Goal: Task Accomplishment & Management: Use online tool/utility

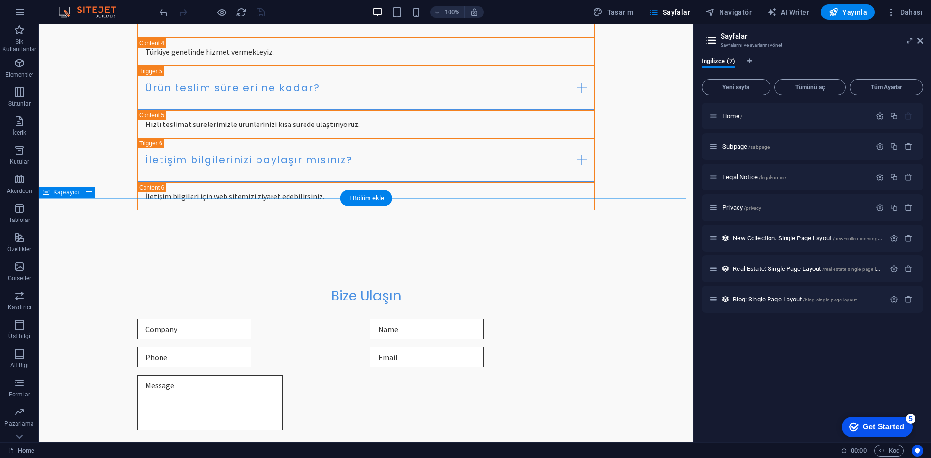
scroll to position [1018, 0]
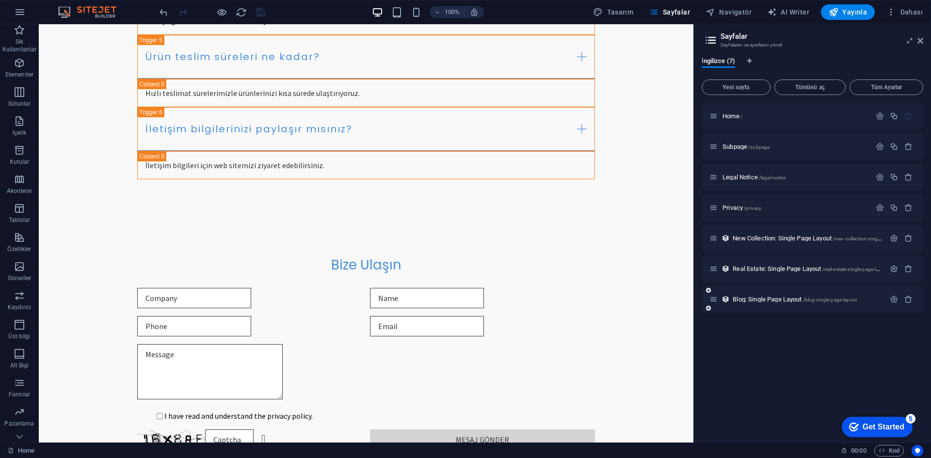
click at [713, 302] on icon at bounding box center [714, 299] width 8 height 8
click at [716, 301] on icon at bounding box center [714, 299] width 8 height 8
click at [715, 302] on div "Home / Subpage /subpage Legal Notice /legal-notice Privacy /privacy New Collect…" at bounding box center [813, 208] width 222 height 210
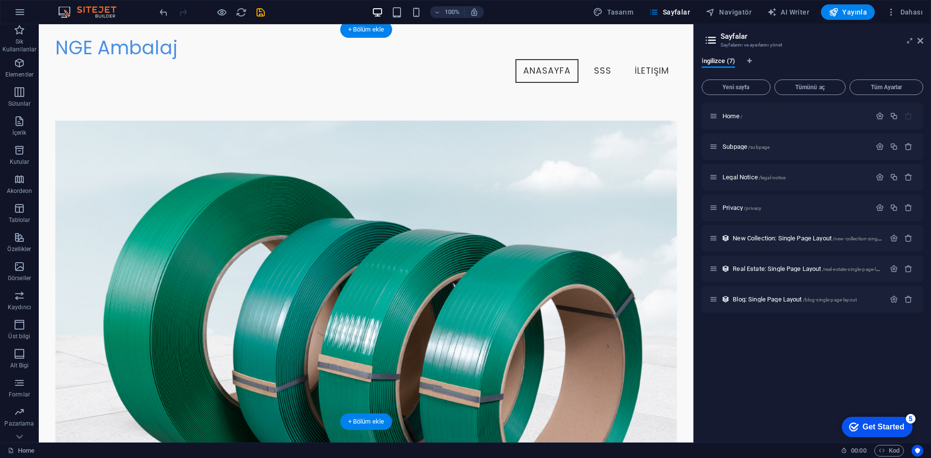
scroll to position [0, 0]
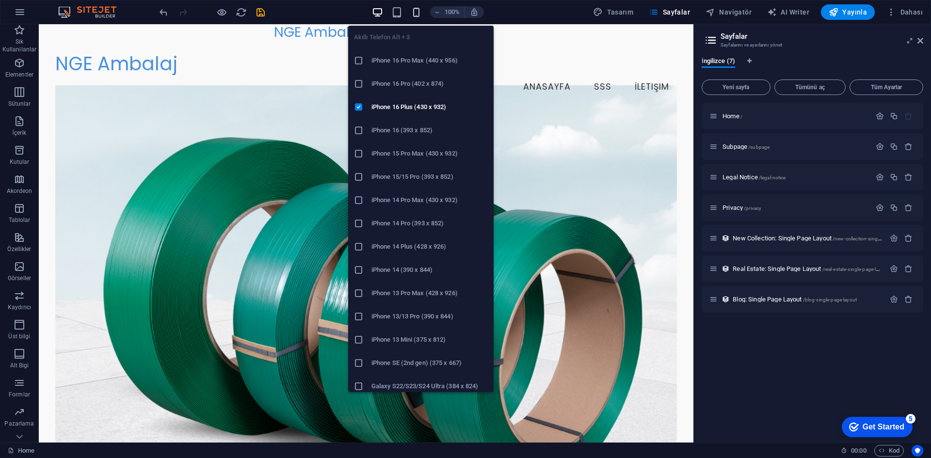
click at [419, 9] on icon "button" at bounding box center [416, 12] width 11 height 11
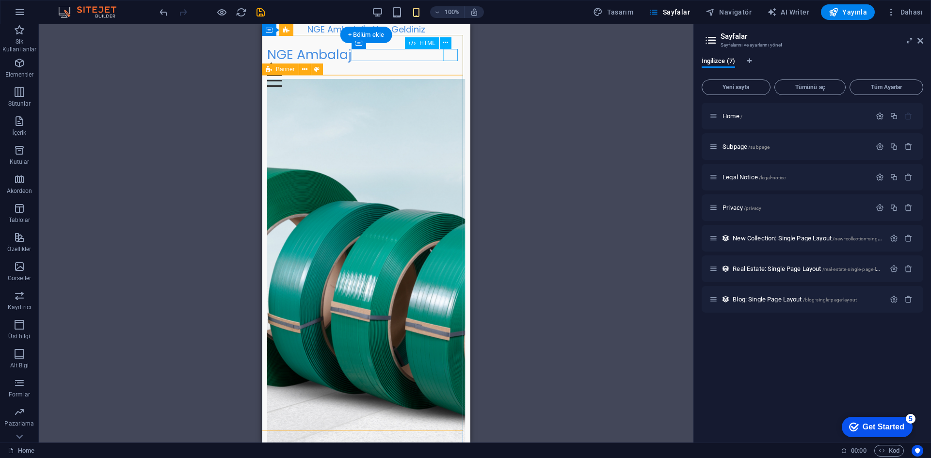
click at [453, 75] on div "Menu" at bounding box center [366, 81] width 198 height 12
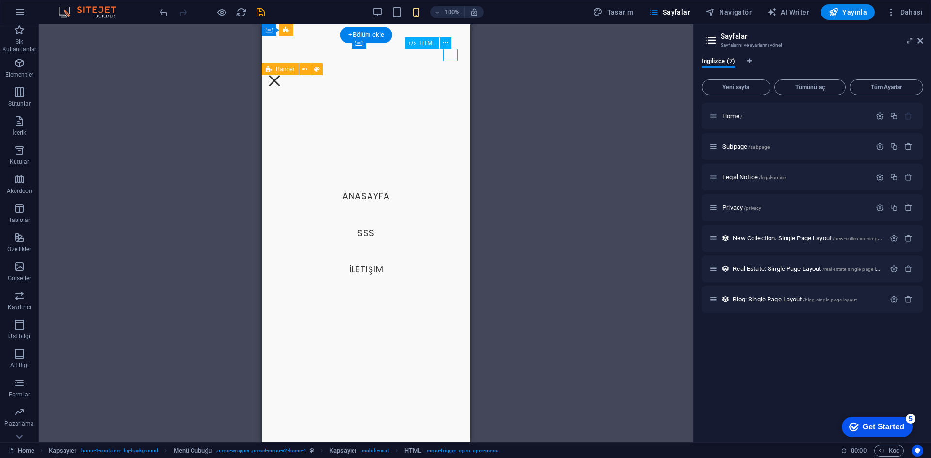
click at [282, 75] on div "Menu" at bounding box center [274, 81] width 15 height 12
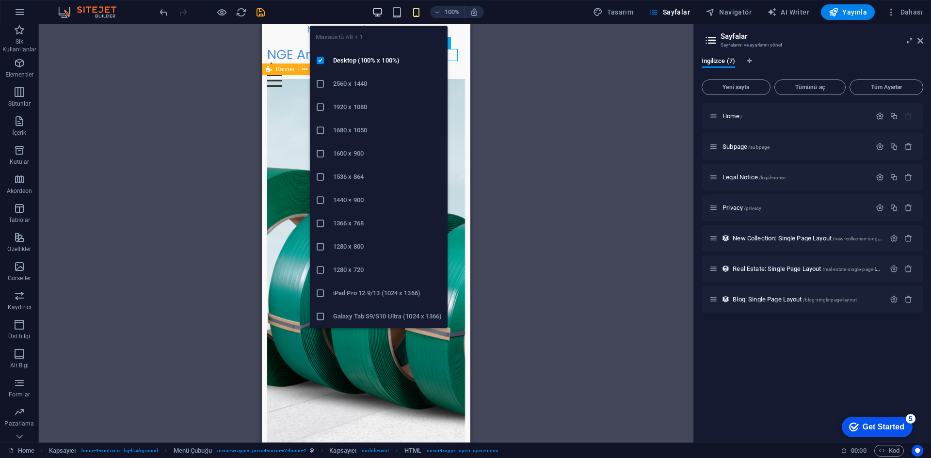
click at [377, 15] on icon "button" at bounding box center [377, 12] width 11 height 11
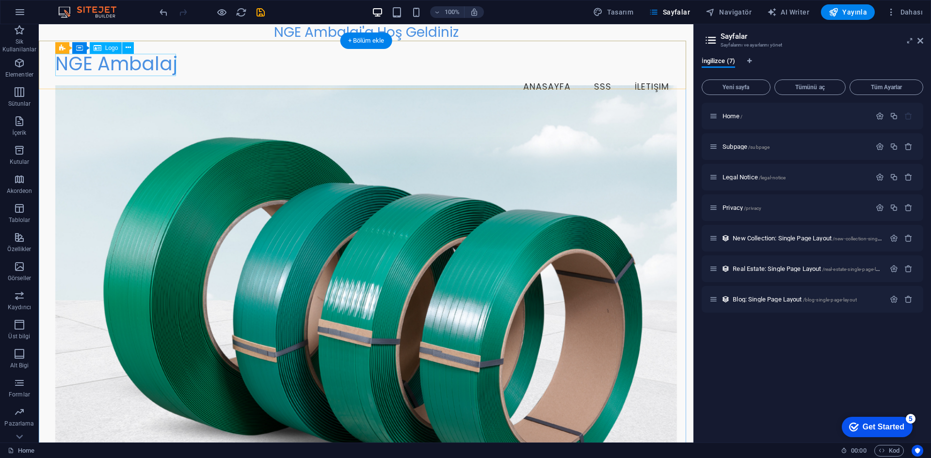
click at [147, 63] on div "NGE Ambalaj" at bounding box center [366, 64] width 622 height 22
click at [112, 50] on span "Logo" at bounding box center [111, 48] width 13 height 6
click at [110, 49] on span "Logo" at bounding box center [111, 48] width 13 height 6
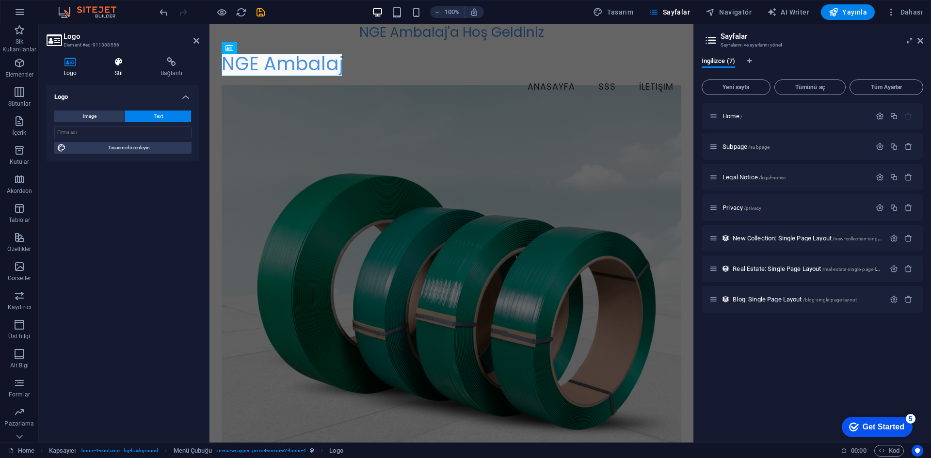
click at [116, 63] on icon at bounding box center [118, 62] width 42 height 10
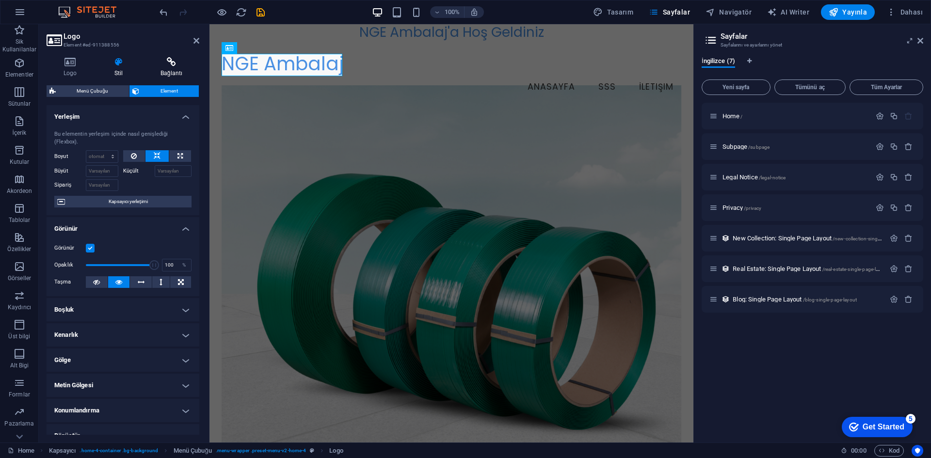
click at [157, 60] on icon at bounding box center [172, 62] width 56 height 10
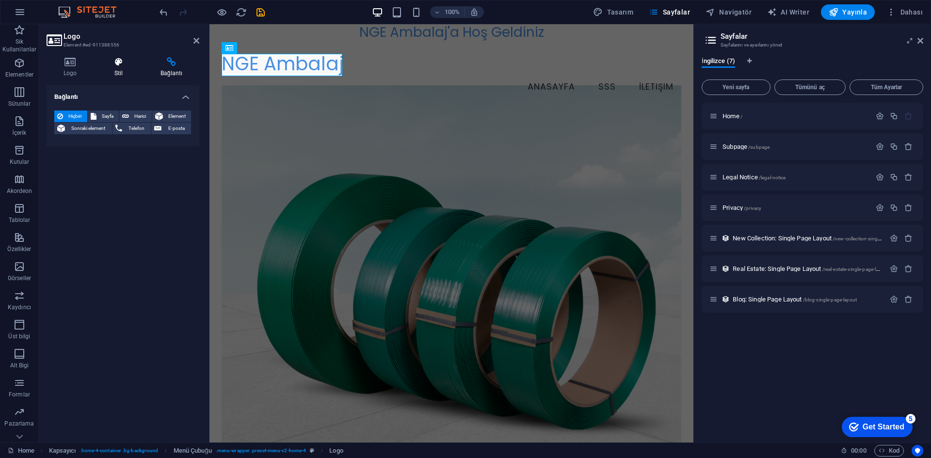
click at [108, 58] on icon at bounding box center [118, 62] width 42 height 10
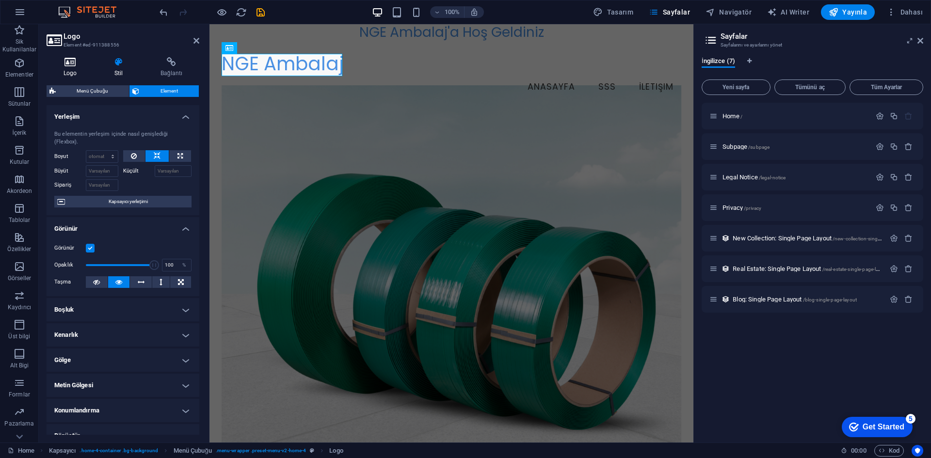
click at [79, 60] on icon at bounding box center [70, 62] width 47 height 10
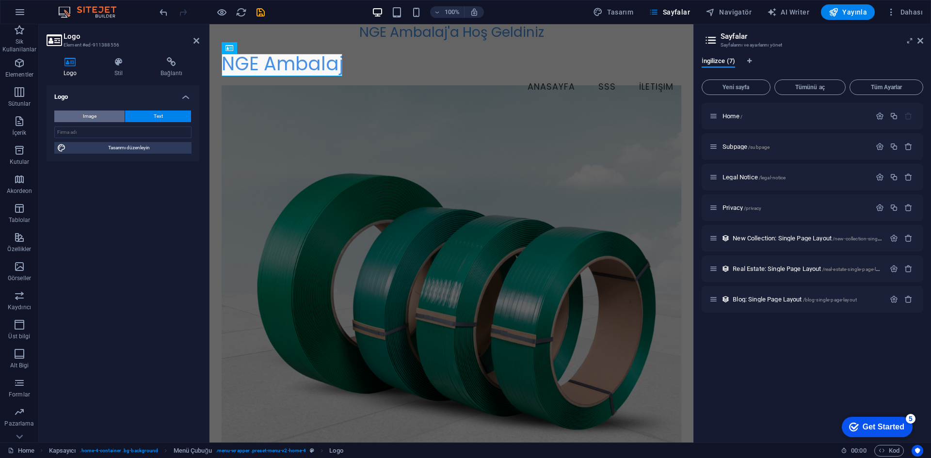
click at [89, 114] on span "Image" at bounding box center [90, 117] width 14 height 12
select select "DISABLED_OPTION_VALUE"
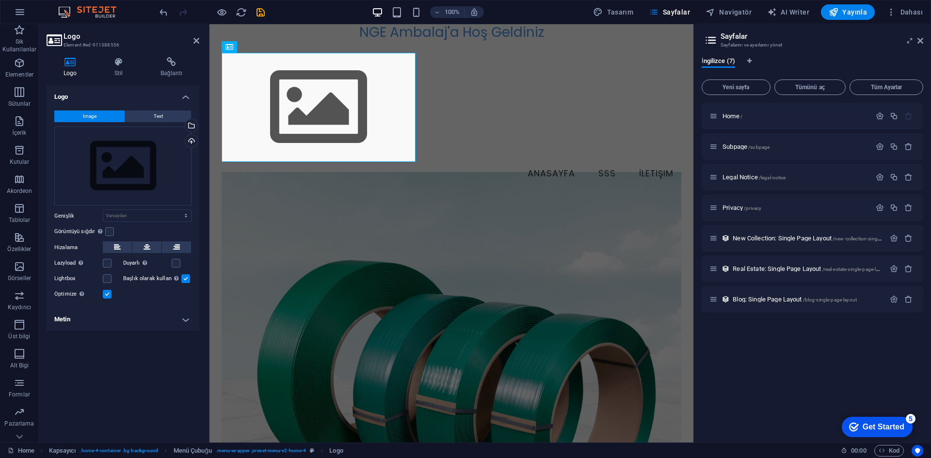
click at [203, 40] on aside "Logo Element #ed-911388556 Logo Stil Bağlantı Logo Image Text Dosyaları buraya …" at bounding box center [124, 233] width 171 height 419
click at [195, 39] on icon at bounding box center [197, 41] width 6 height 8
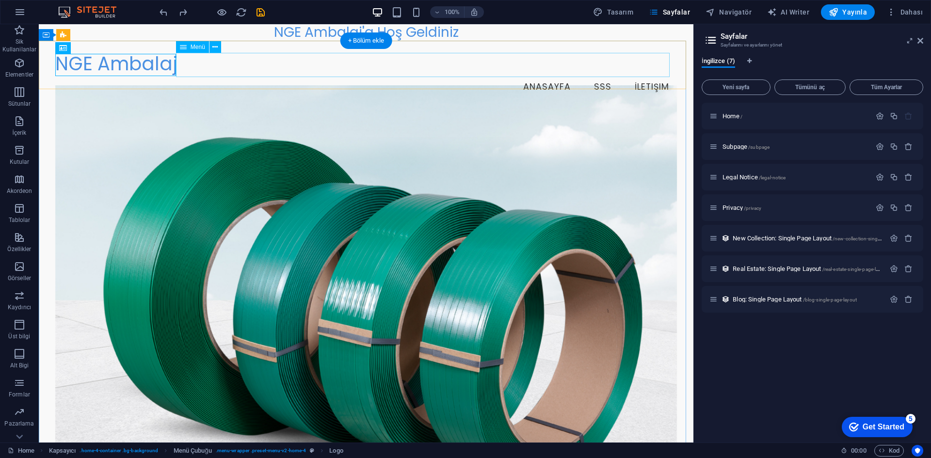
click at [250, 75] on nav "Anasayfa SSS İletişim" at bounding box center [366, 87] width 622 height 24
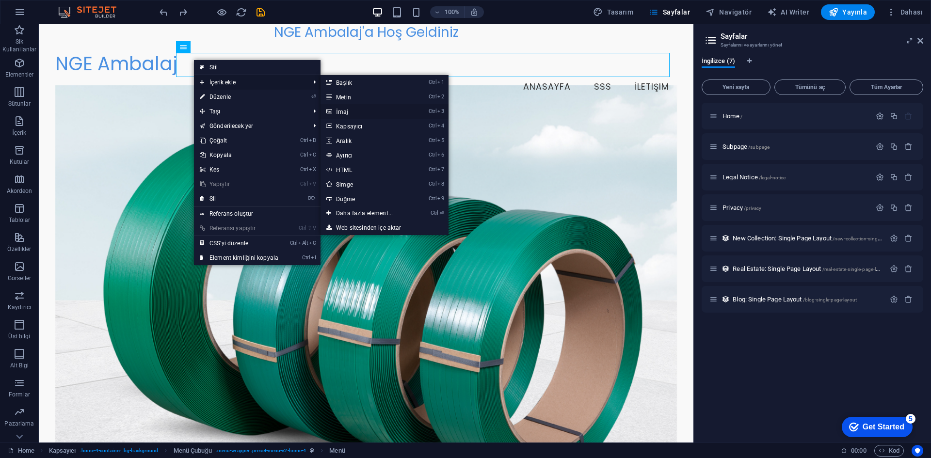
click at [352, 107] on link "Ctrl 3 İmaj" at bounding box center [367, 111] width 92 height 15
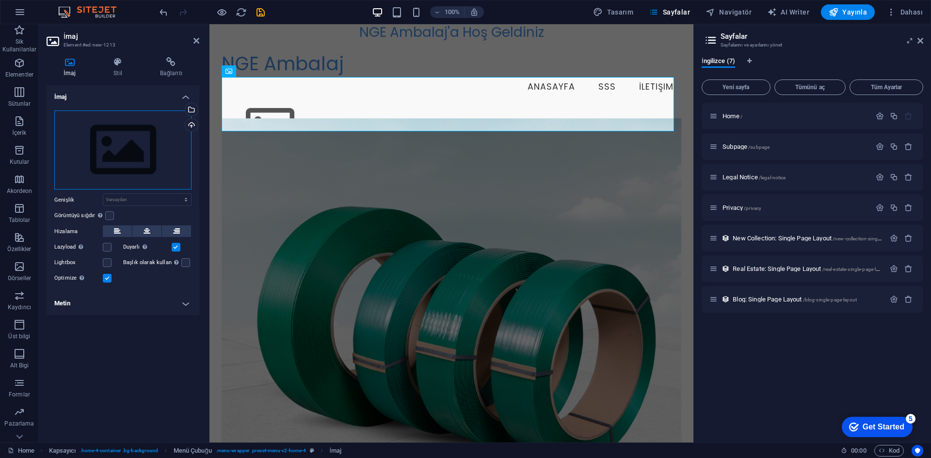
click at [122, 143] on div "Dosyaları buraya sürükleyin, dosyaları seçmek için tıklayın veya Dosyalardan ya…" at bounding box center [122, 151] width 137 height 80
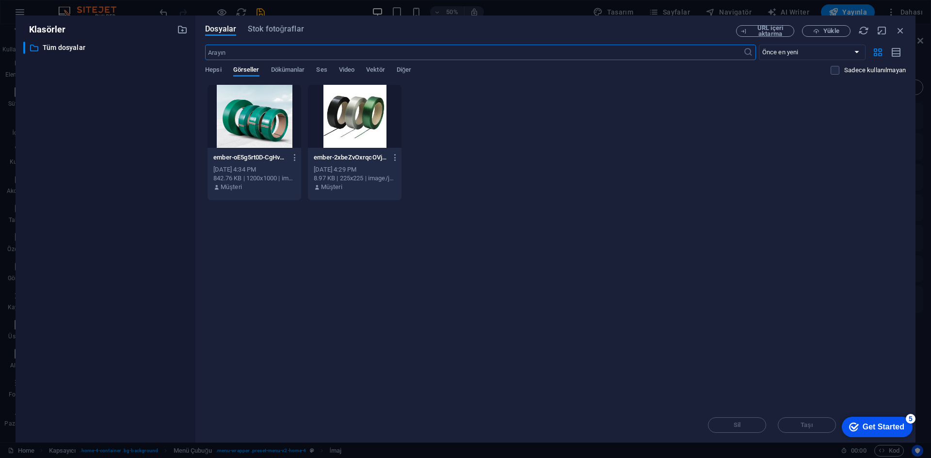
click at [222, 68] on div "Hepsi Görseller Dökümanlar Ses Video Vektör Diğer" at bounding box center [518, 75] width 626 height 18
click at [207, 68] on span "Hepsi" at bounding box center [213, 71] width 16 height 14
click at [234, 69] on span "Görseller" at bounding box center [246, 71] width 26 height 14
click at [862, 25] on icon "button" at bounding box center [863, 30] width 11 height 11
click at [270, 28] on span "Stok fotoğraflar" at bounding box center [276, 29] width 56 height 12
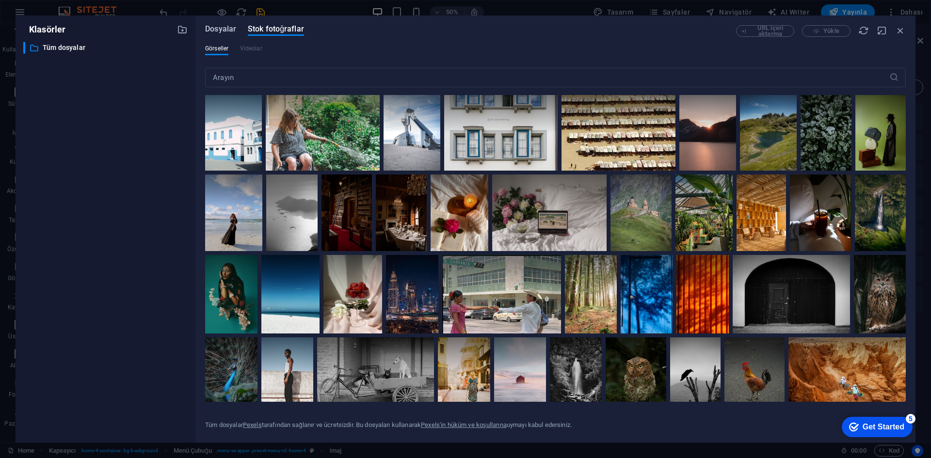
click at [218, 28] on span "Dosyalar" at bounding box center [220, 29] width 31 height 12
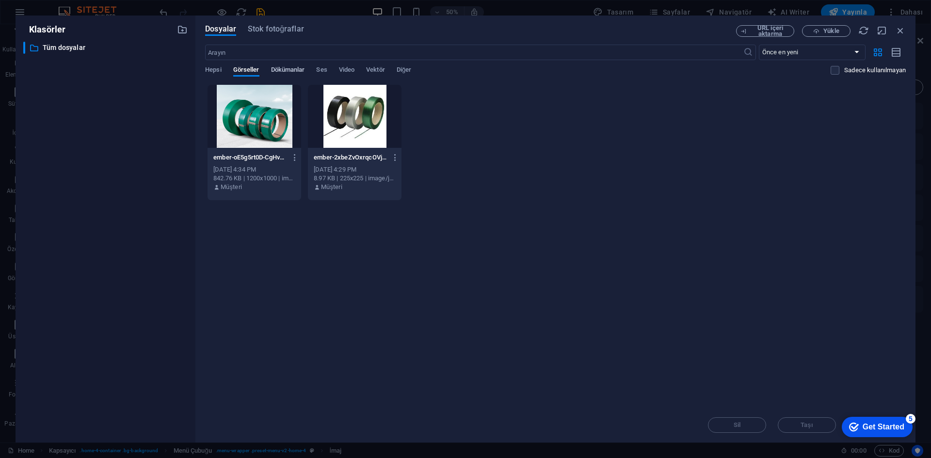
click at [290, 71] on span "Dökümanlar" at bounding box center [288, 71] width 34 height 14
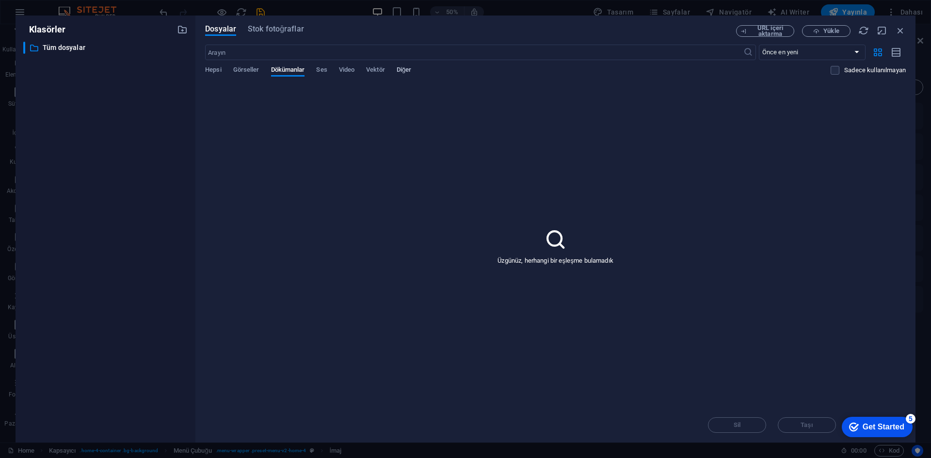
click at [410, 69] on span "Diğer" at bounding box center [404, 71] width 15 height 14
click at [219, 66] on span "Hepsi" at bounding box center [213, 71] width 16 height 14
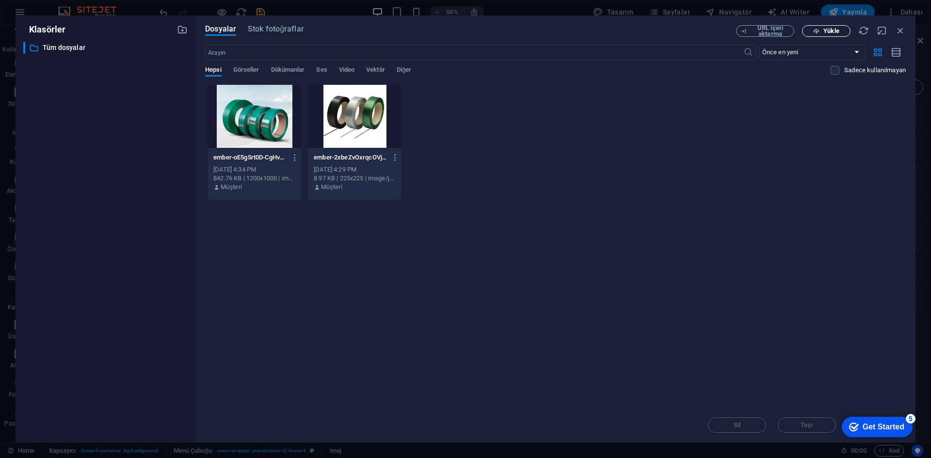
click at [835, 28] on span "Yükle" at bounding box center [831, 31] width 16 height 6
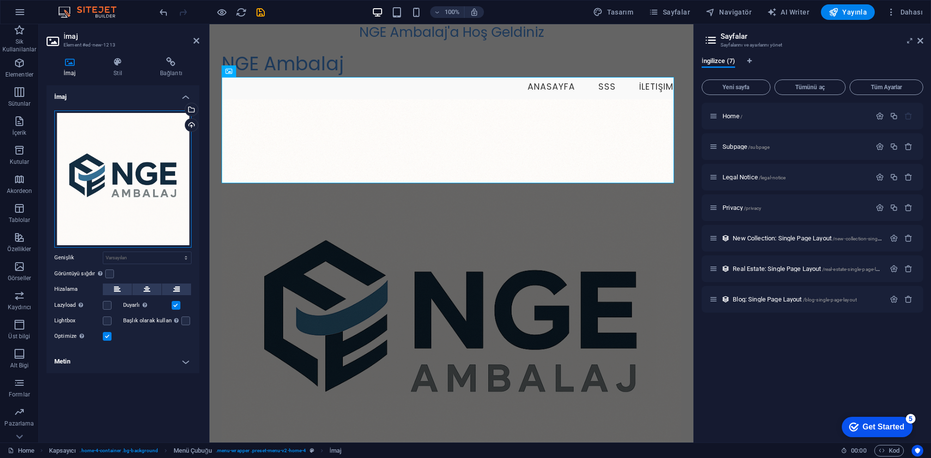
click at [135, 151] on div "Dosyaları buraya sürükleyin, dosyaları seçmek için tıklayın veya Dosyalardan ya…" at bounding box center [122, 179] width 137 height 137
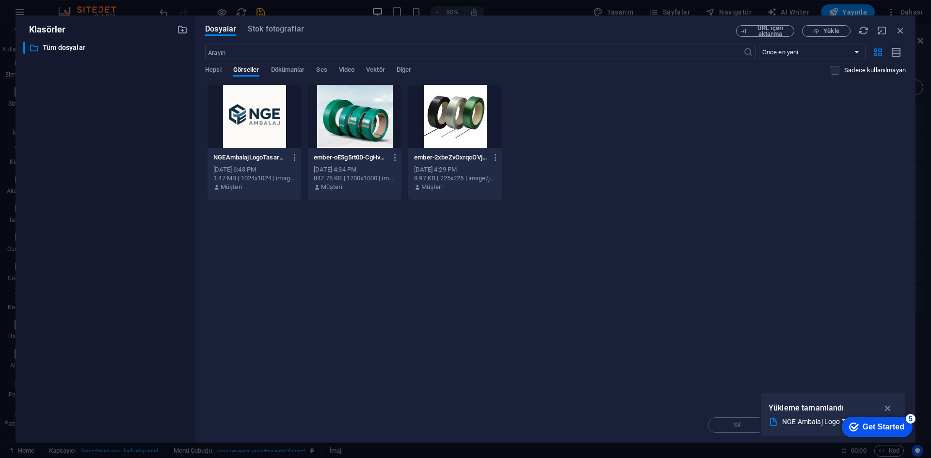
click at [784, 258] on div "Anında yüklemek için dosyaları buraya bırakın NGEAmbalajLogoTasarm-LTNbq0VOHv8L…" at bounding box center [555, 245] width 701 height 323
click at [900, 29] on icon "button" at bounding box center [900, 30] width 11 height 11
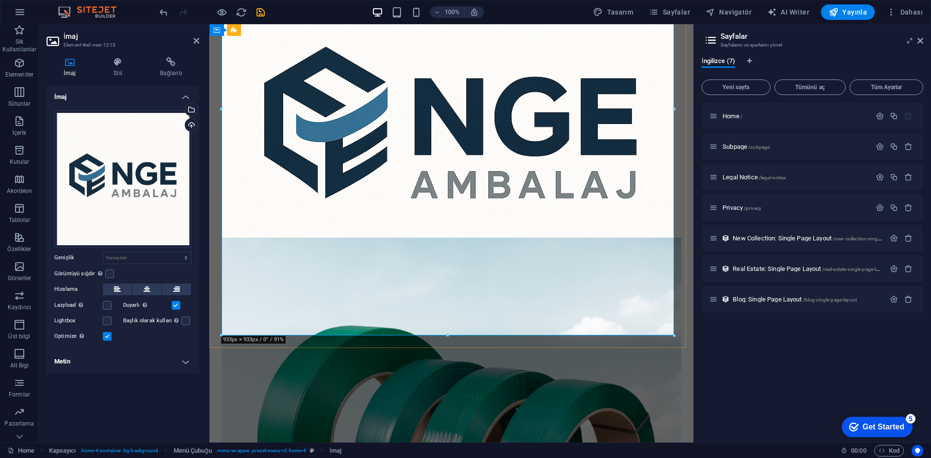
scroll to position [194, 0]
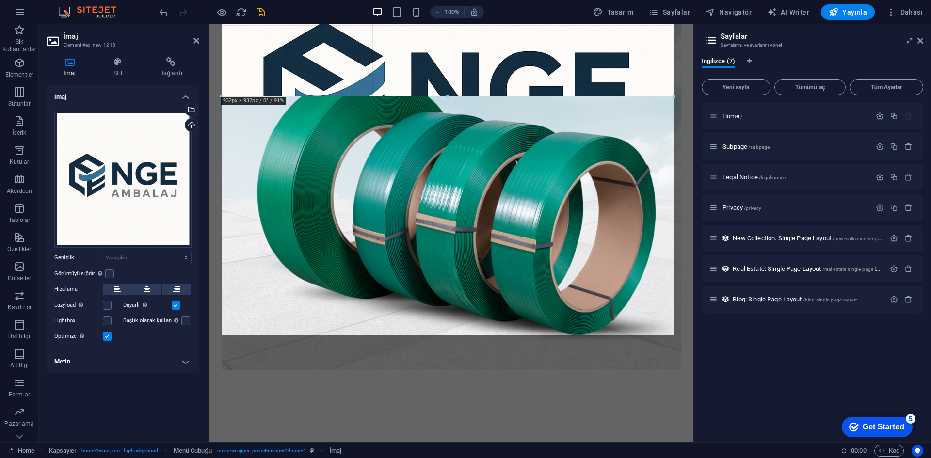
drag, startPoint x: 674, startPoint y: 334, endPoint x: 423, endPoint y: 60, distance: 371.4
type input "625"
select select "px"
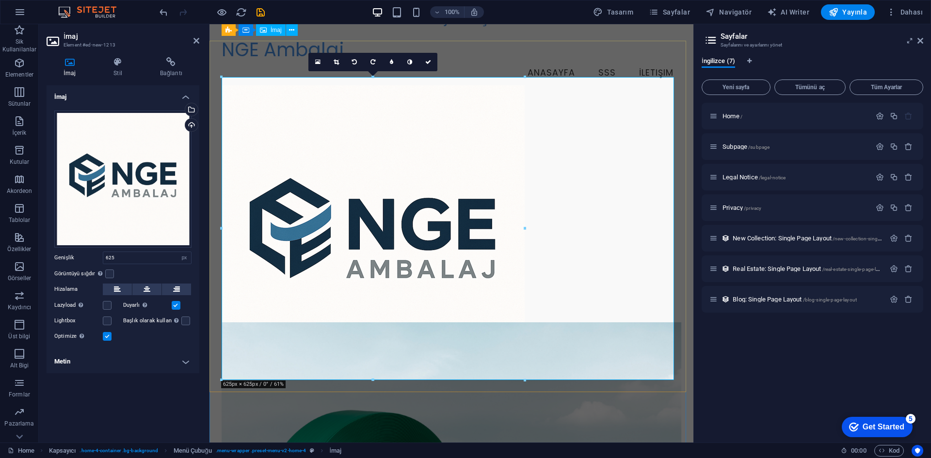
scroll to position [0, 0]
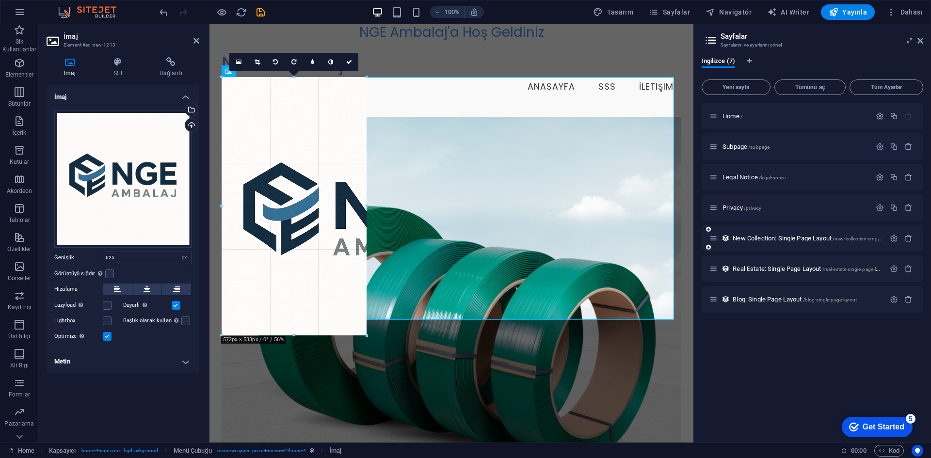
drag, startPoint x: 222, startPoint y: 78, endPoint x: 756, endPoint y: 245, distance: 560.2
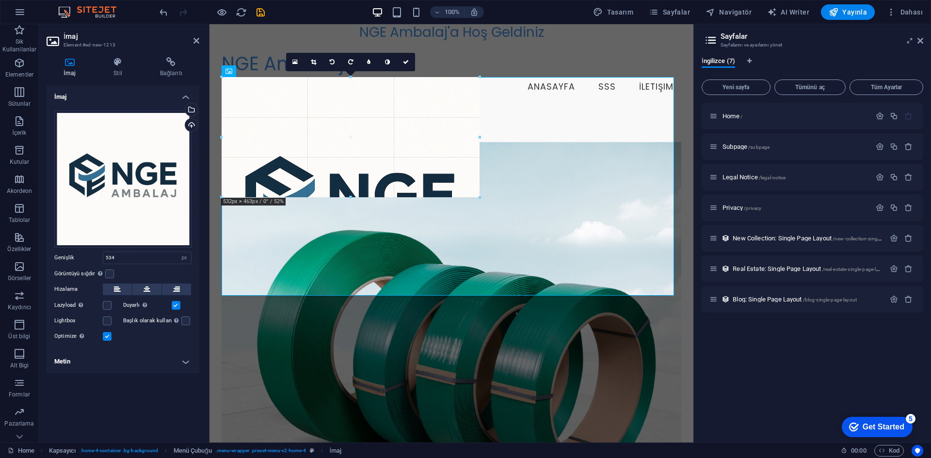
drag, startPoint x: 483, startPoint y: 302, endPoint x: 366, endPoint y: 174, distance: 173.4
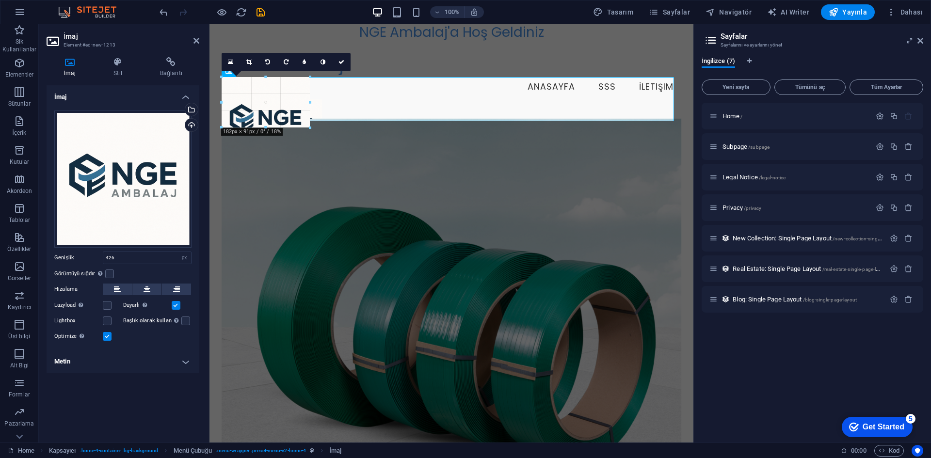
drag, startPoint x: 428, startPoint y: 274, endPoint x: 322, endPoint y: 111, distance: 194.9
type input "207"
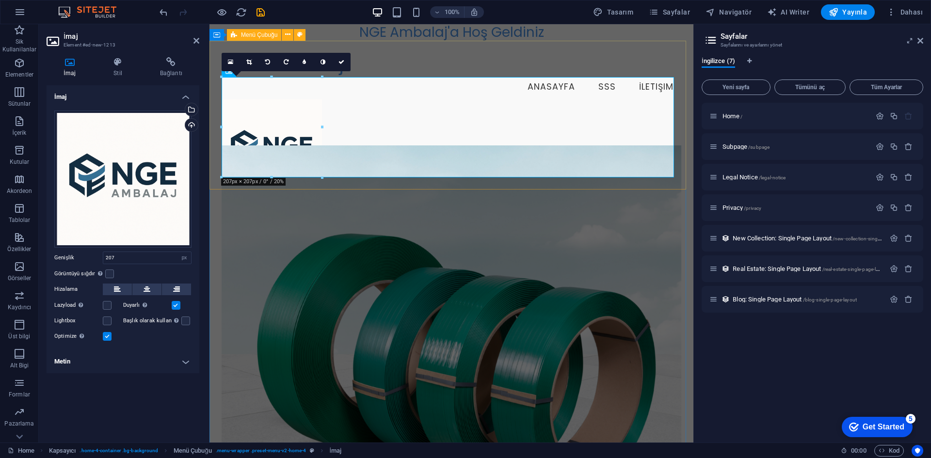
click at [461, 48] on div "NGE Ambalaj Menu Anasayfa SSS İletişim" at bounding box center [452, 127] width 484 height 172
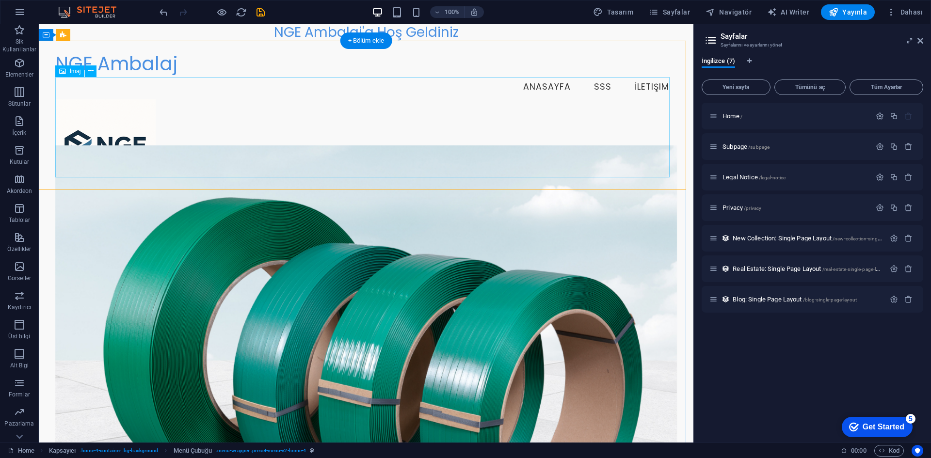
click at [328, 134] on figure at bounding box center [366, 149] width 622 height 100
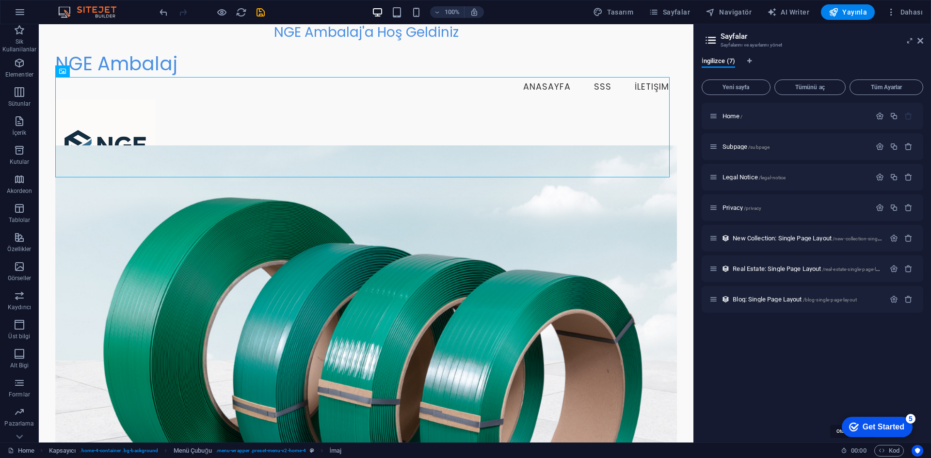
drag, startPoint x: 854, startPoint y: 449, endPoint x: 840, endPoint y: 448, distance: 13.1
click at [853, 449] on span "00 : 00" at bounding box center [858, 451] width 15 height 12
click at [838, 448] on div "Home Kapsayıcı . home-4-container .bg-background Menü Çubuğu . menu-wrapper .pr…" at bounding box center [465, 451] width 931 height 16
click at [843, 449] on icon at bounding box center [844, 451] width 6 height 6
drag, startPoint x: 891, startPoint y: 426, endPoint x: 845, endPoint y: 323, distance: 113.4
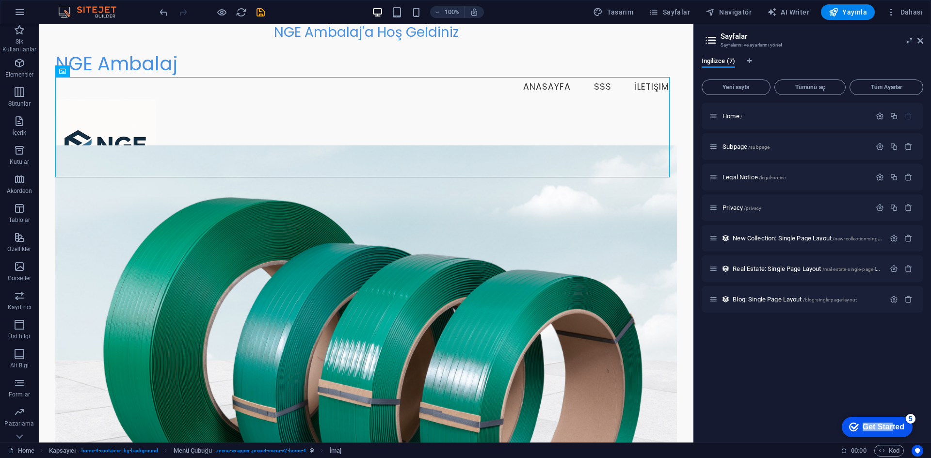
click at [845, 412] on html "checkmark Get Started 5 First Steps in the Editor Let's guide you through the t…" at bounding box center [875, 426] width 82 height 29
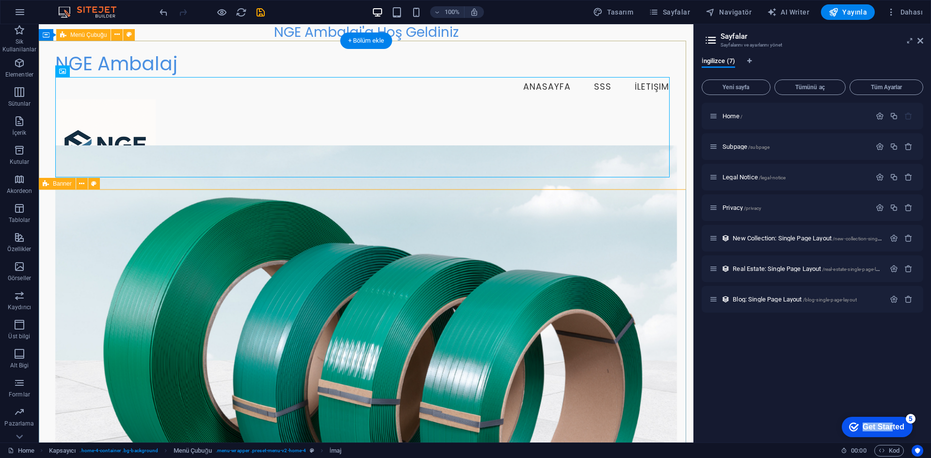
click at [134, 109] on figure at bounding box center [366, 149] width 622 height 100
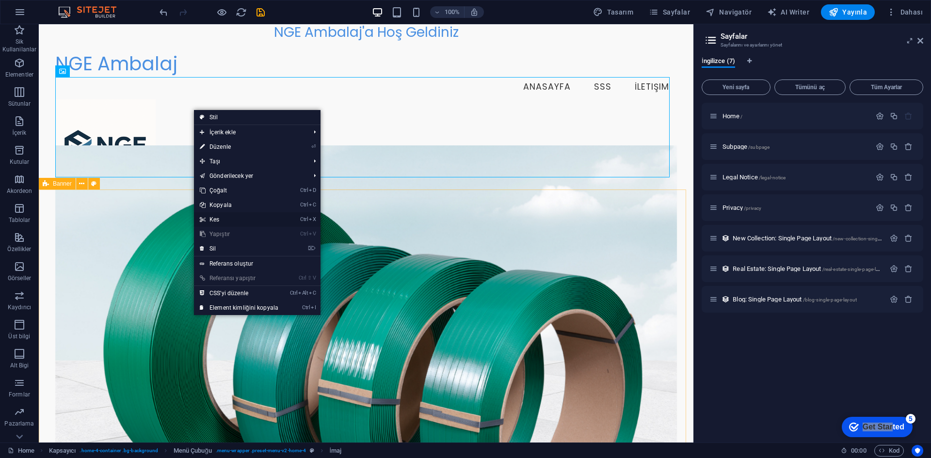
click at [225, 219] on link "Ctrl X Kes" at bounding box center [239, 219] width 90 height 15
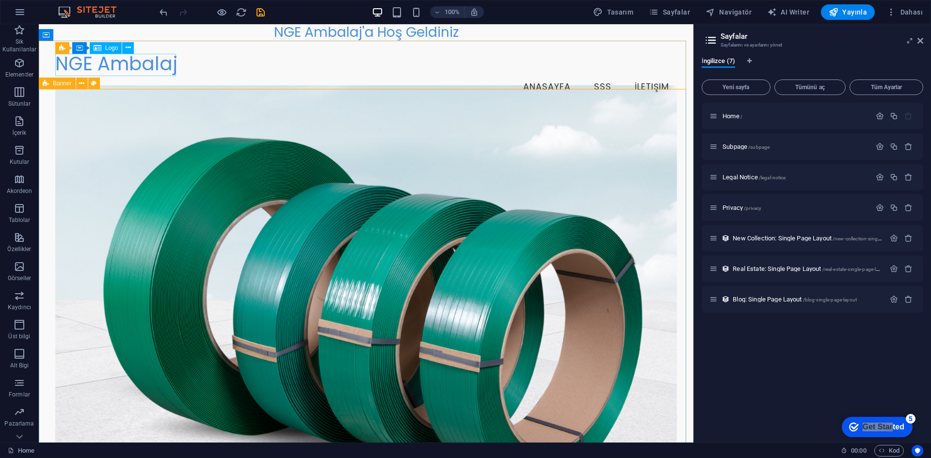
click at [108, 51] on div "Logo" at bounding box center [106, 48] width 32 height 12
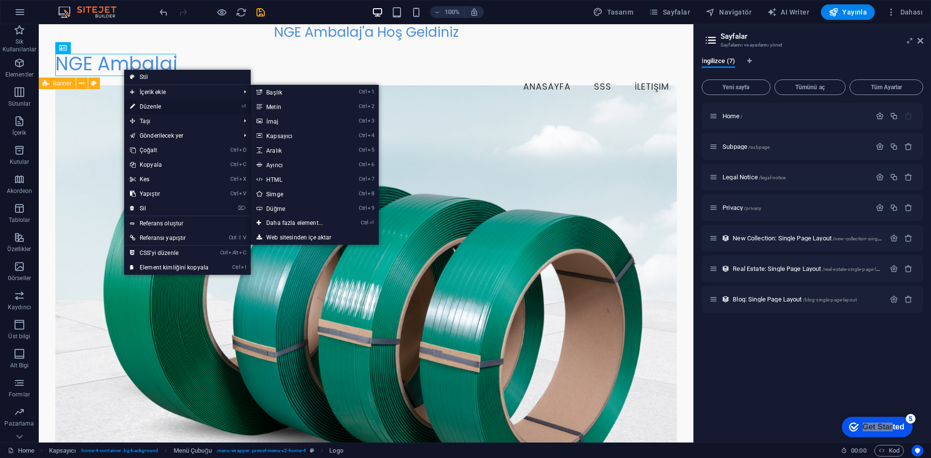
click at [152, 102] on link "⏎ Düzenle" at bounding box center [169, 106] width 90 height 15
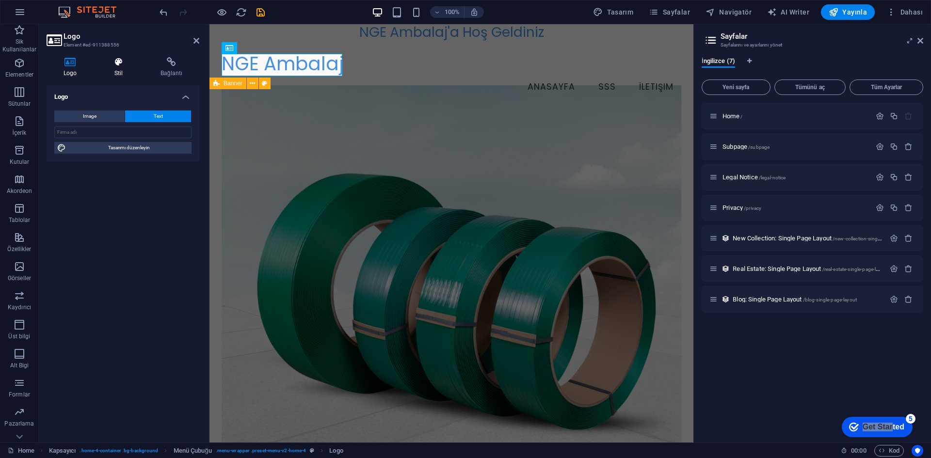
click at [111, 68] on h4 "Stil" at bounding box center [120, 67] width 46 height 20
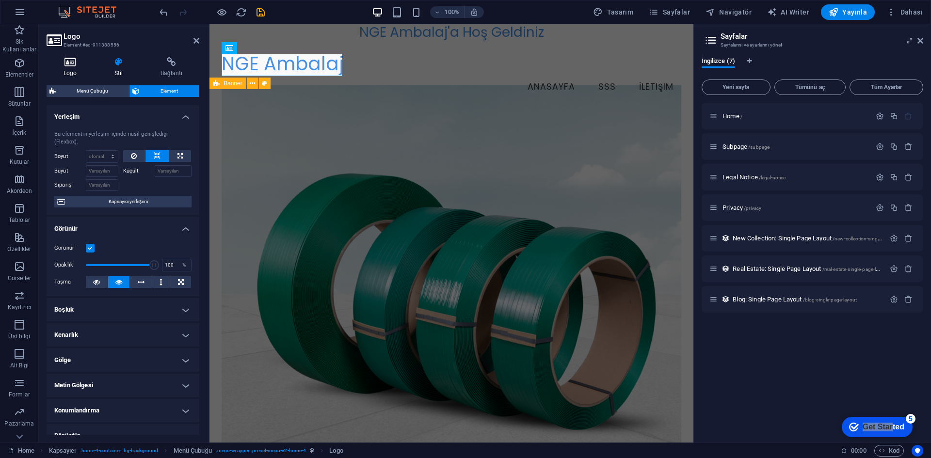
drag, startPoint x: 65, startPoint y: 62, endPoint x: 76, endPoint y: 67, distance: 11.9
click at [65, 61] on icon at bounding box center [70, 62] width 47 height 10
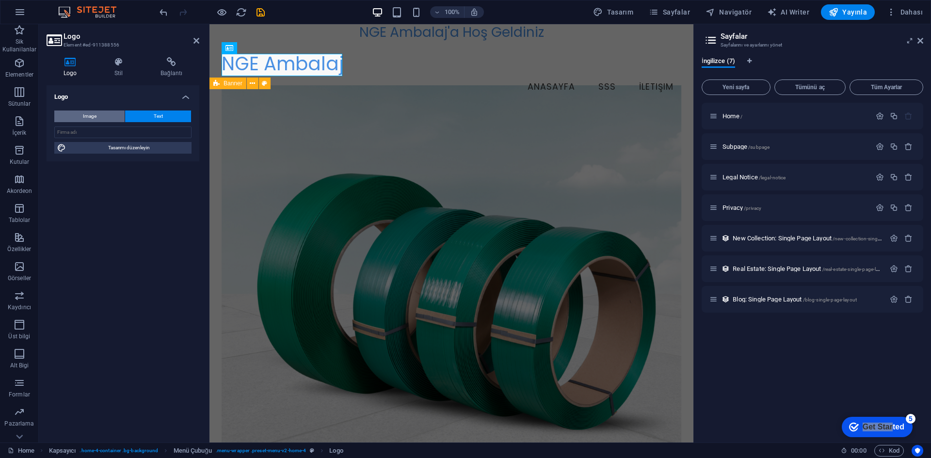
click at [104, 118] on button "Image" at bounding box center [89, 117] width 70 height 12
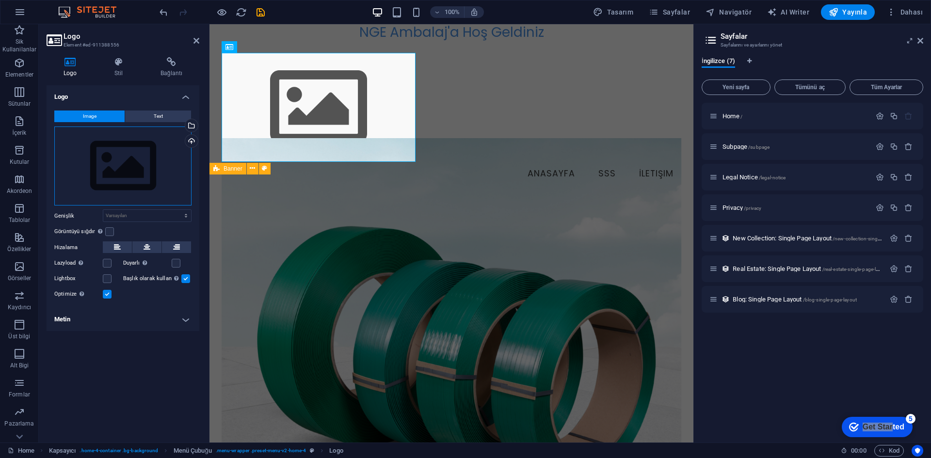
click at [104, 142] on div "Dosyaları buraya sürükleyin, dosyaları seçmek için tıklayın veya Dosyalardan ya…" at bounding box center [122, 167] width 137 height 80
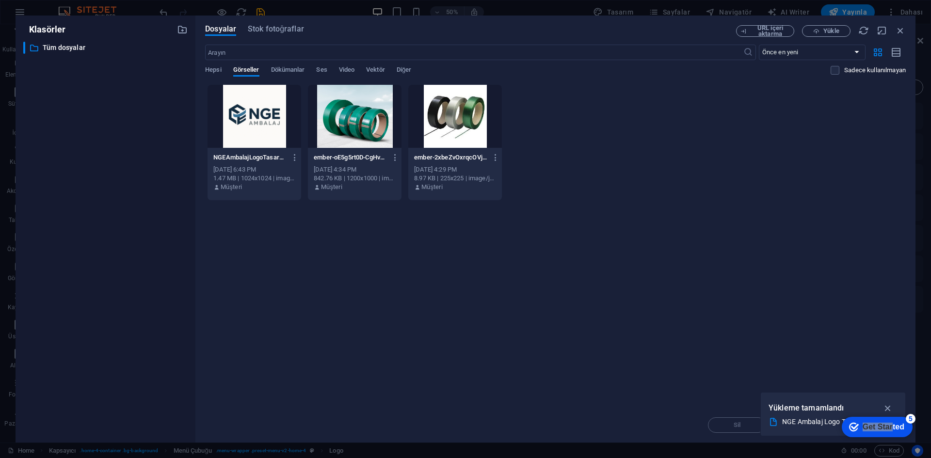
click at [262, 97] on div at bounding box center [255, 116] width 94 height 63
click at [293, 155] on icon "button" at bounding box center [294, 157] width 9 height 9
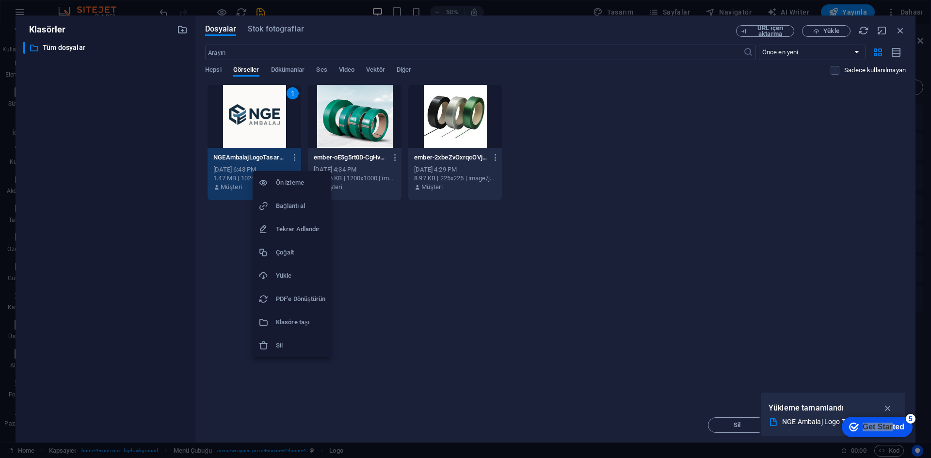
click at [391, 302] on div at bounding box center [465, 229] width 931 height 458
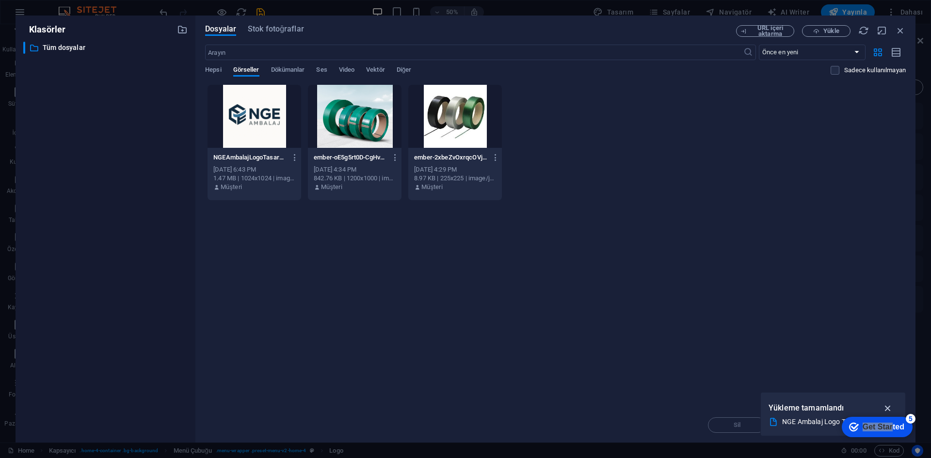
click at [887, 405] on icon "button" at bounding box center [888, 408] width 11 height 11
click at [242, 116] on div at bounding box center [255, 116] width 94 height 63
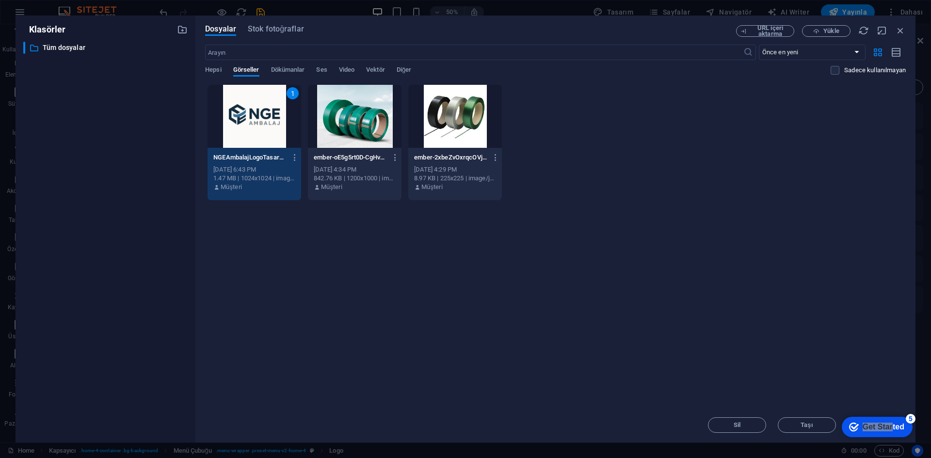
click at [242, 116] on div "1" at bounding box center [255, 116] width 94 height 63
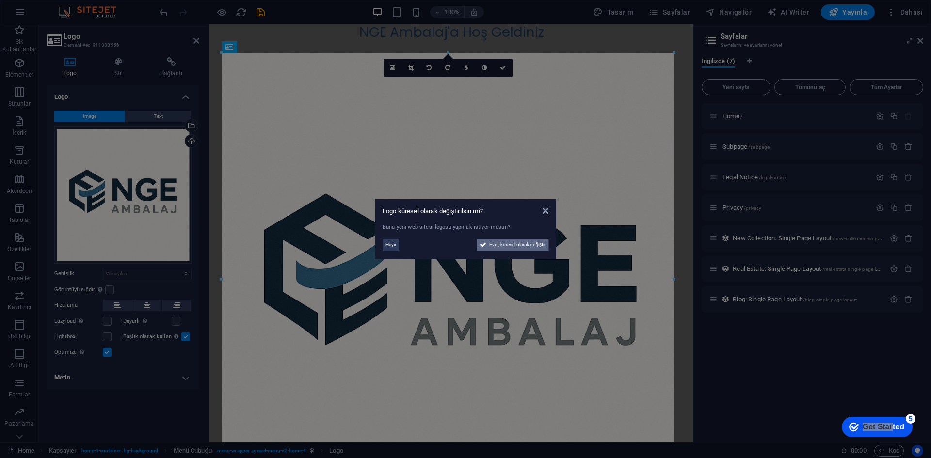
click at [521, 248] on span "Evet, küresel olarak değiştir" at bounding box center [517, 245] width 56 height 12
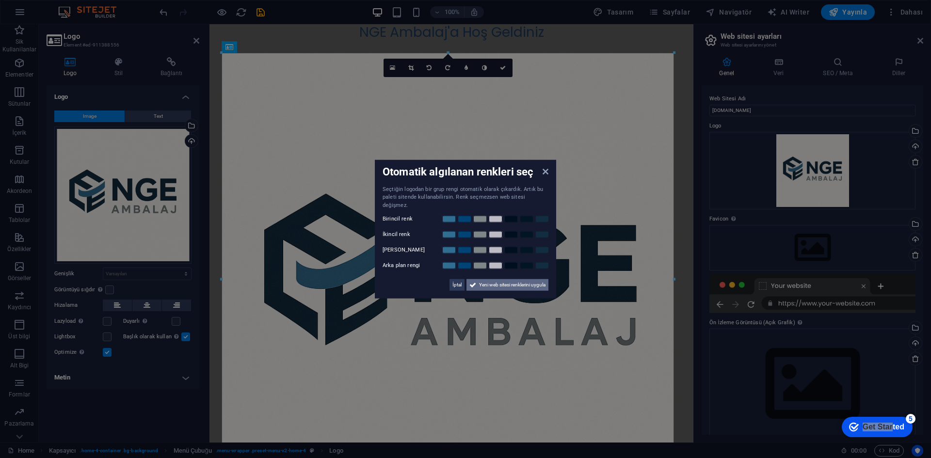
click at [526, 282] on span "Yeni web sitesi renklerini uygula" at bounding box center [512, 285] width 66 height 12
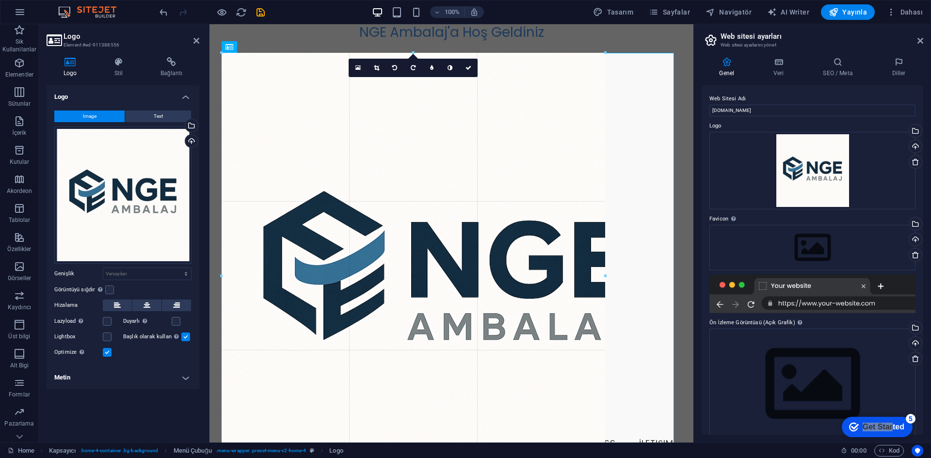
drag, startPoint x: 641, startPoint y: 64, endPoint x: 257, endPoint y: 126, distance: 388.6
type input "882"
select select "px"
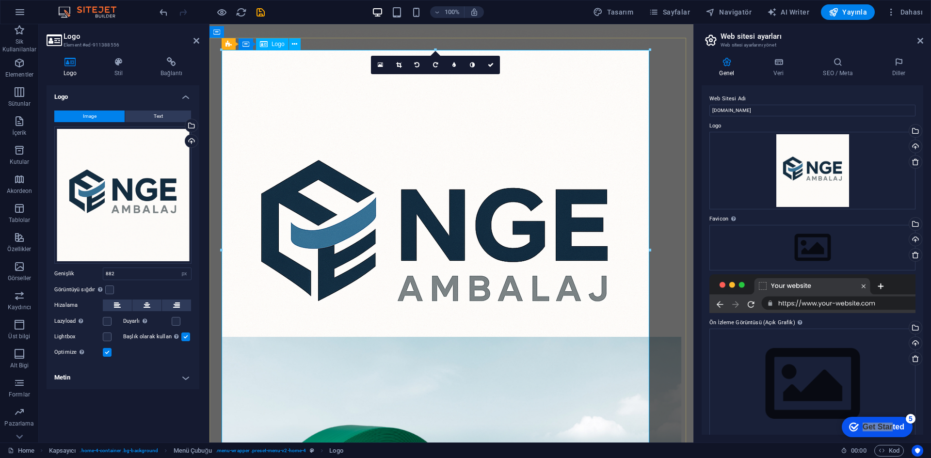
scroll to position [145, 0]
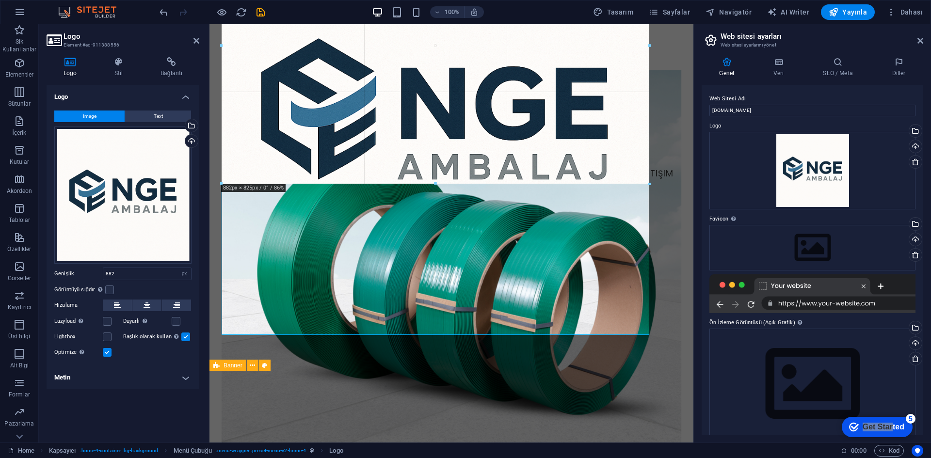
drag, startPoint x: 651, startPoint y: 308, endPoint x: 492, endPoint y: 143, distance: 229.1
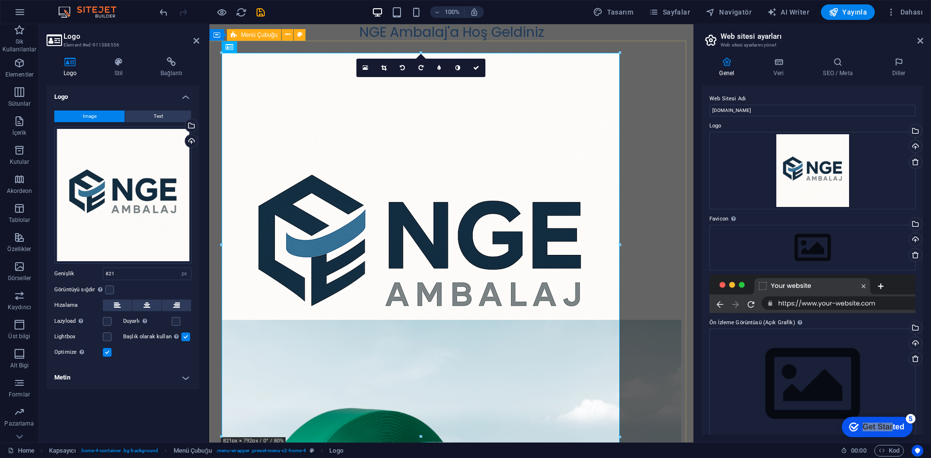
scroll to position [48, 0]
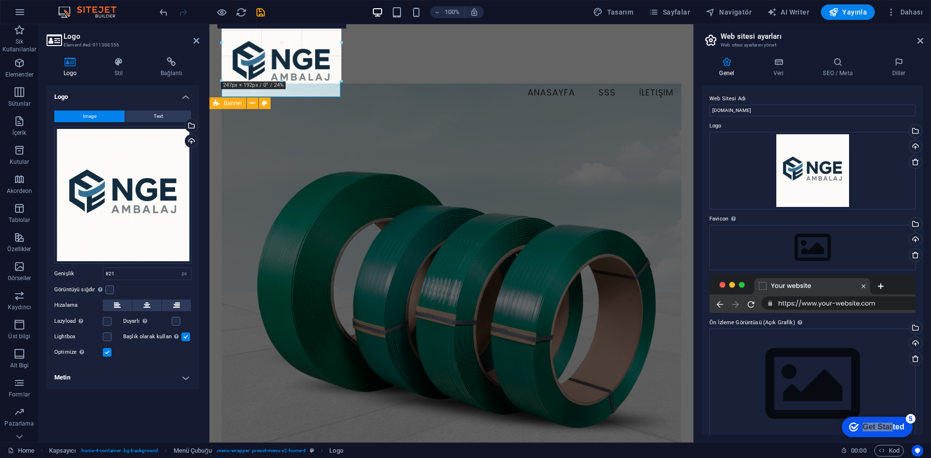
drag, startPoint x: 618, startPoint y: 401, endPoint x: 319, endPoint y: 73, distance: 443.9
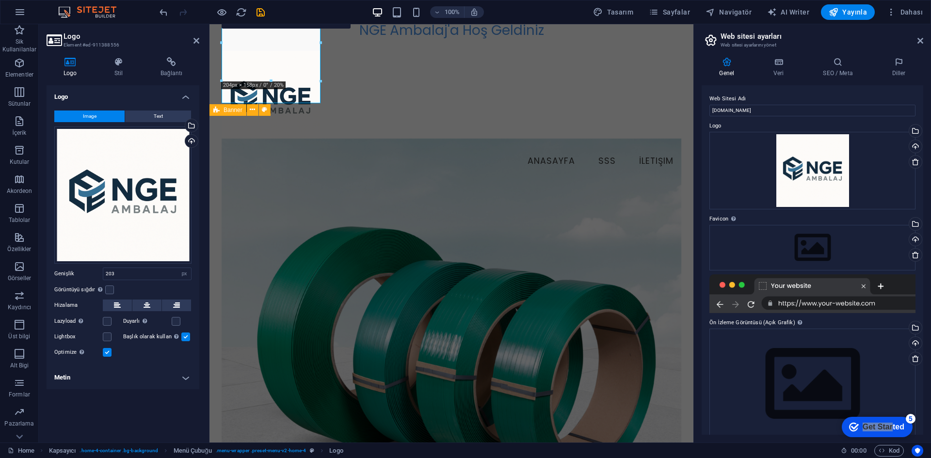
scroll to position [0, 0]
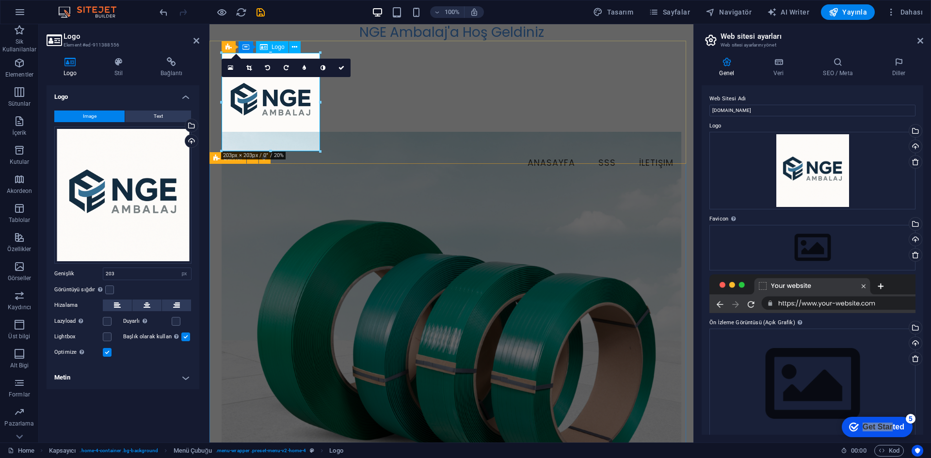
drag, startPoint x: 480, startPoint y: 174, endPoint x: 274, endPoint y: 110, distance: 215.5
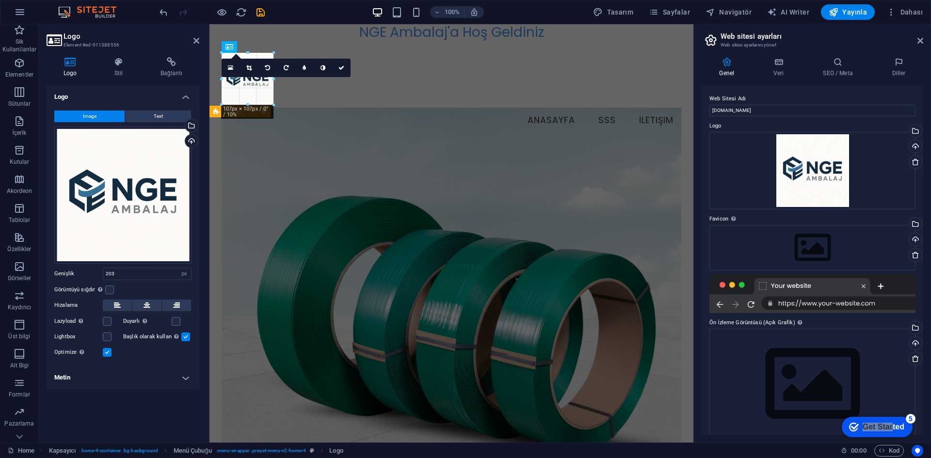
drag, startPoint x: 270, startPoint y: 151, endPoint x: 290, endPoint y: 108, distance: 48.0
type input "109"
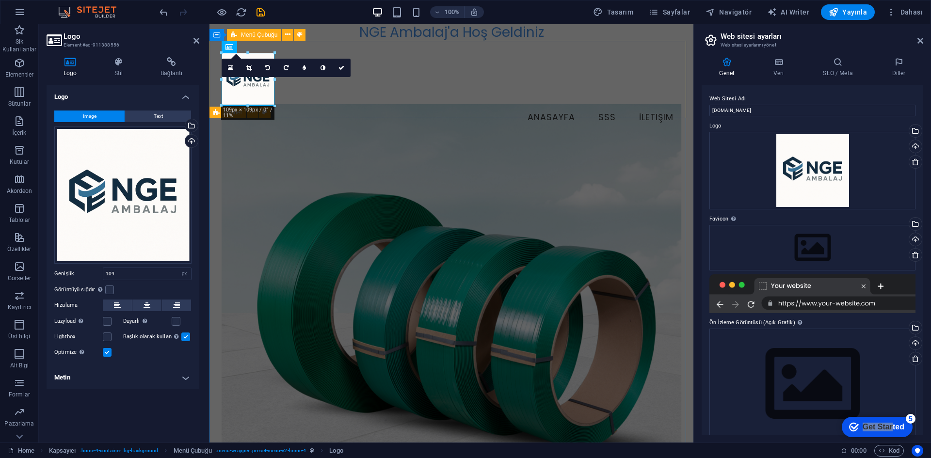
click at [361, 106] on div "Menu Anasayfa SSS İletişim" at bounding box center [452, 92] width 484 height 102
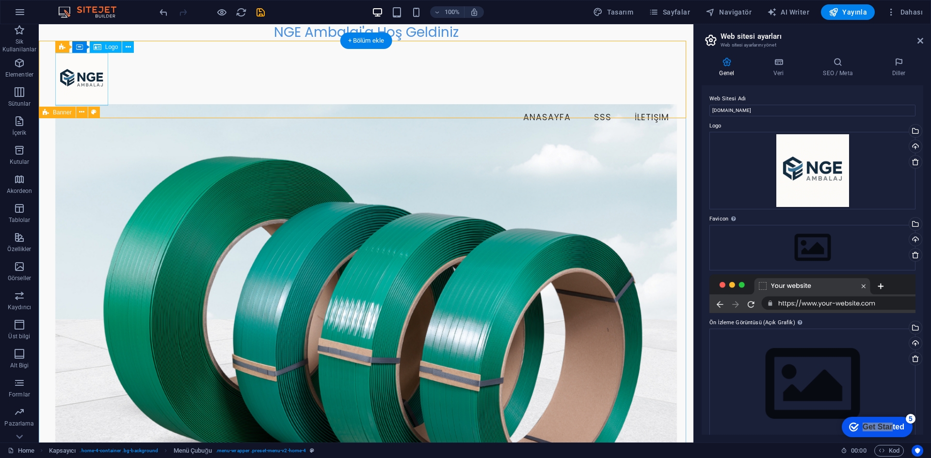
click at [89, 81] on div at bounding box center [366, 79] width 622 height 53
click at [105, 98] on div at bounding box center [366, 79] width 622 height 53
click at [97, 74] on div at bounding box center [366, 79] width 622 height 53
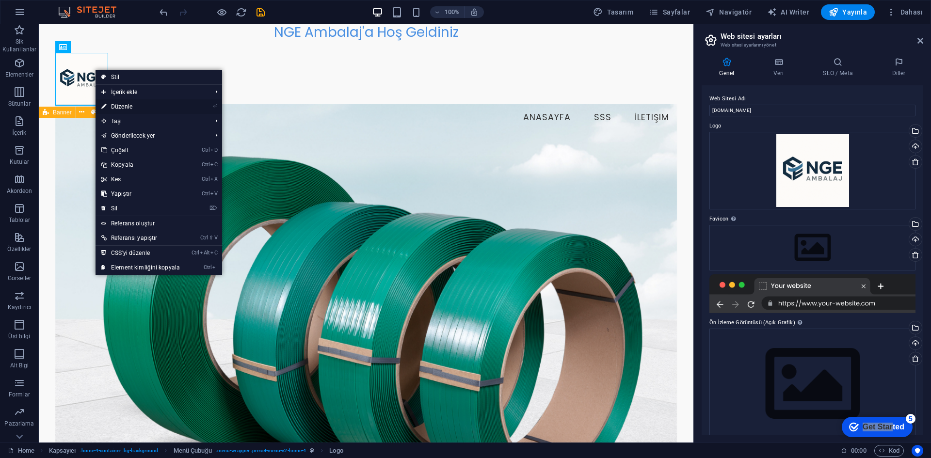
click at [126, 108] on link "⏎ Düzenle" at bounding box center [141, 106] width 90 height 15
select select "px"
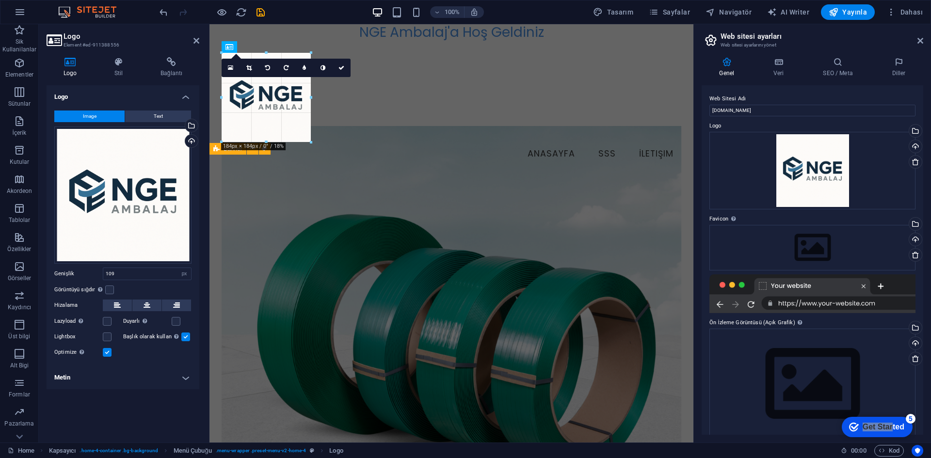
drag, startPoint x: 275, startPoint y: 106, endPoint x: 312, endPoint y: 101, distance: 37.2
type input "184"
click at [385, 120] on div "Menu Anasayfa SSS İletişim" at bounding box center [452, 110] width 484 height 138
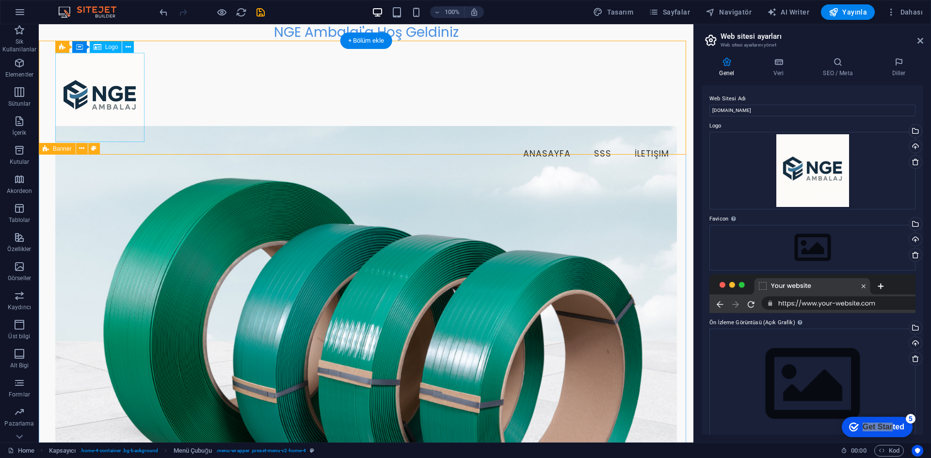
click at [129, 105] on div at bounding box center [366, 97] width 622 height 89
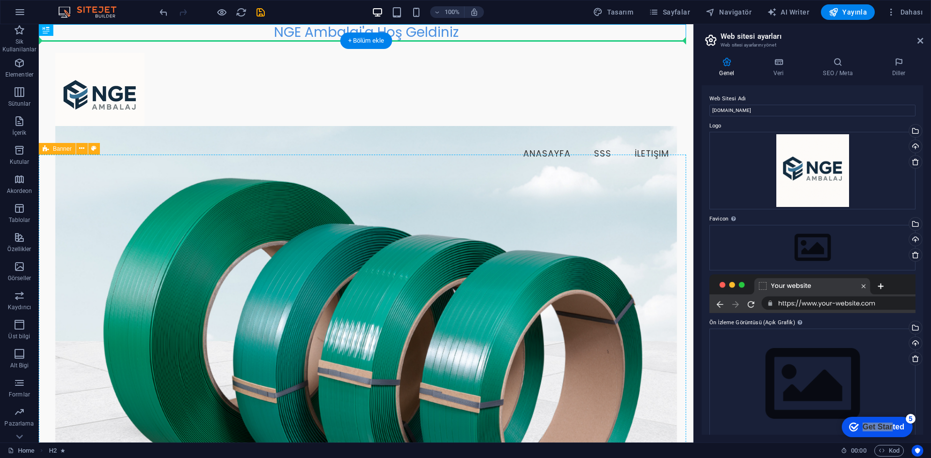
drag, startPoint x: 426, startPoint y: 32, endPoint x: 420, endPoint y: 158, distance: 126.7
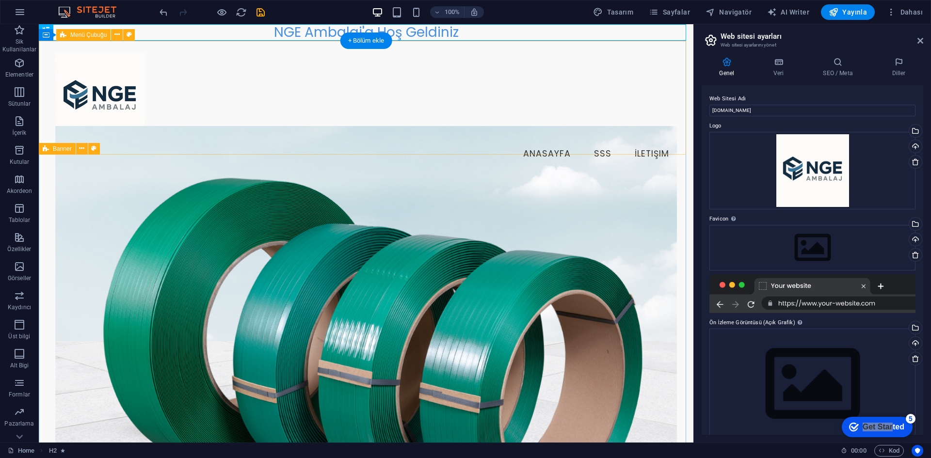
click at [421, 28] on div "NGE Ambalaj'a Hoş Geldiniz" at bounding box center [366, 32] width 655 height 16
click at [130, 102] on div at bounding box center [366, 97] width 622 height 89
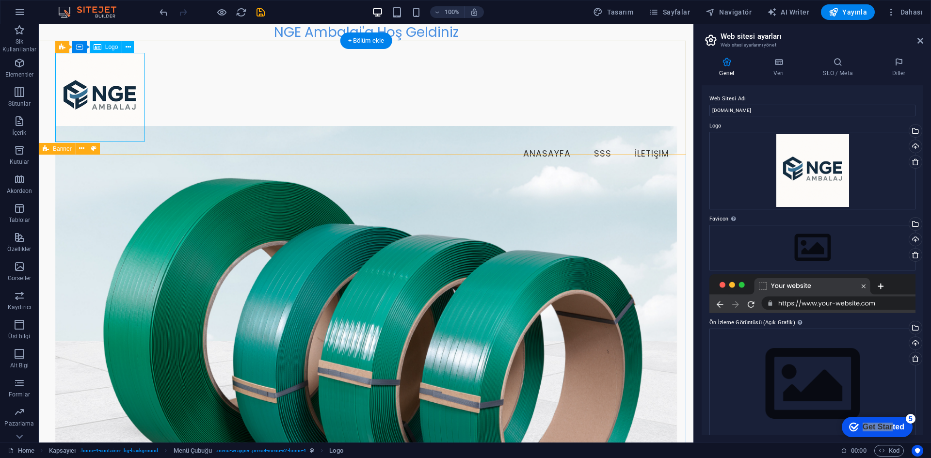
click at [138, 97] on div at bounding box center [366, 97] width 622 height 89
click at [118, 90] on div at bounding box center [366, 97] width 622 height 89
click at [383, 143] on div "Menu Anasayfa SSS İletişim" at bounding box center [366, 110] width 655 height 138
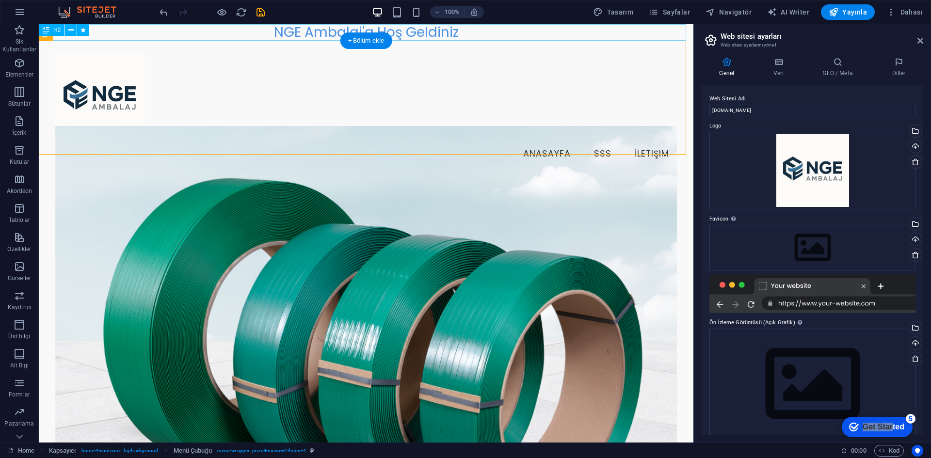
click at [438, 31] on div "NGE Ambalaj'a Hoş Geldiniz" at bounding box center [366, 32] width 655 height 16
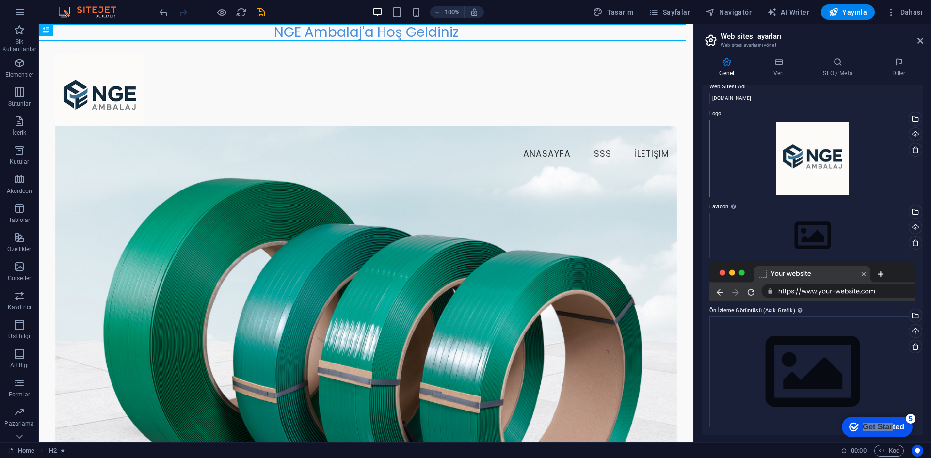
scroll to position [13, 0]
drag, startPoint x: 876, startPoint y: 61, endPoint x: 889, endPoint y: 61, distance: 13.6
click at [876, 61] on icon at bounding box center [898, 62] width 49 height 10
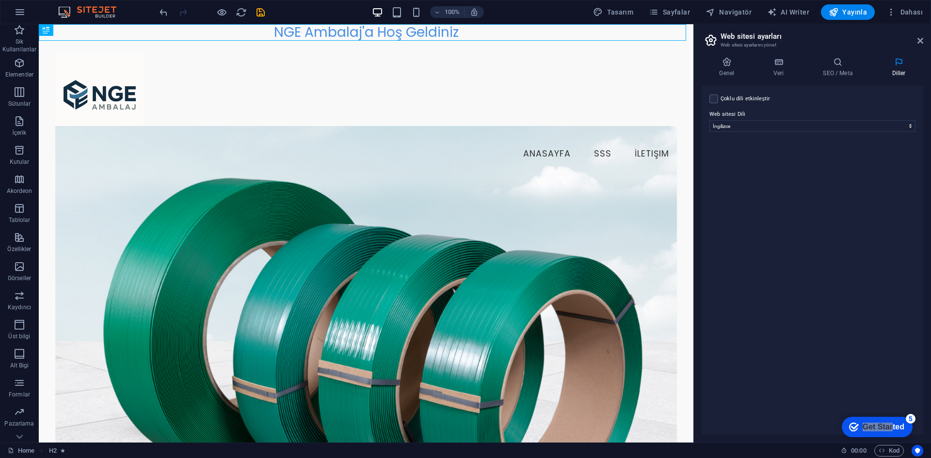
click at [742, 97] on label "Çoklu dili etkinleştir Çoklu dili silmek için tek bir dil kalana kadar tüm dill…" at bounding box center [746, 99] width 50 height 12
click at [0, 0] on input "Çoklu dili etkinleştir Çoklu dili silmek için tek bir dil kalana kadar tüm dill…" at bounding box center [0, 0] width 0 height 0
click at [759, 166] on label "Dil" at bounding box center [820, 162] width 176 height 12
click at [759, 167] on select "Abkhazian Afar Afrikaans Akan Albanian Almanca Amharic Aragonese Arapça Armenia…" at bounding box center [812, 173] width 161 height 12
click at [757, 173] on select "Abkhazian Afar Afrikaans Akan Albanian Almanca Amharic Aragonese Arapça Armenia…" at bounding box center [812, 173] width 161 height 12
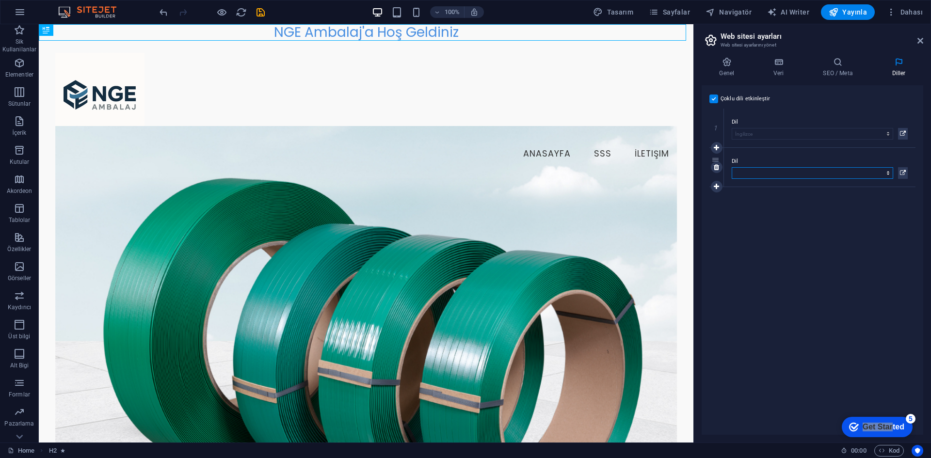
select select "165"
click at [732, 167] on select "Abkhazian Afar Afrikaans Akan Albanian Almanca Amharic Aragonese Arapça Armenia…" at bounding box center [812, 173] width 161 height 12
drag, startPoint x: 715, startPoint y: 158, endPoint x: 715, endPoint y: 101, distance: 56.3
select select "165"
click at [916, 213] on div "Çoklu dili etkinleştir Çoklu dili silmek için tek bir dil kalana kadar tüm dill…" at bounding box center [813, 260] width 222 height 350
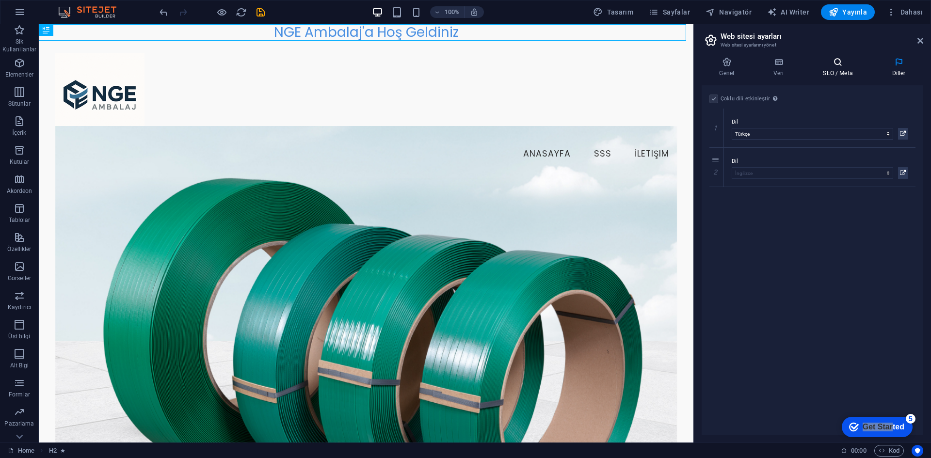
click at [806, 65] on icon at bounding box center [838, 62] width 65 height 10
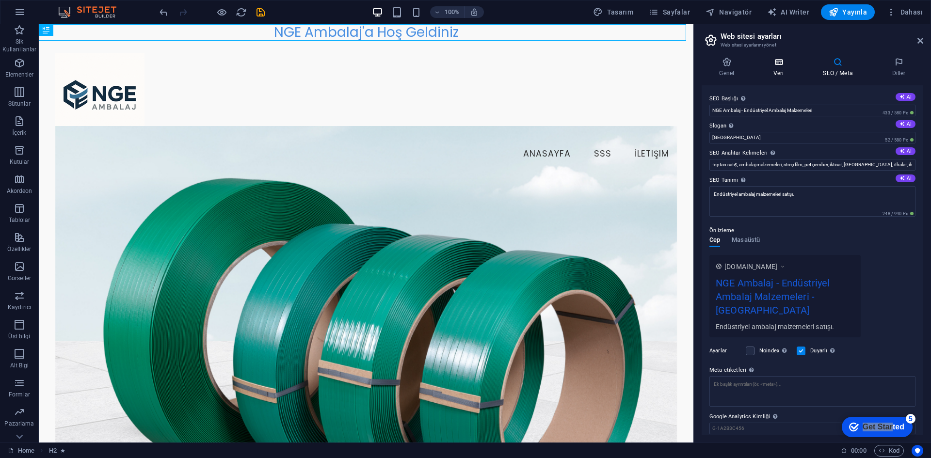
click at [788, 63] on icon at bounding box center [779, 62] width 46 height 10
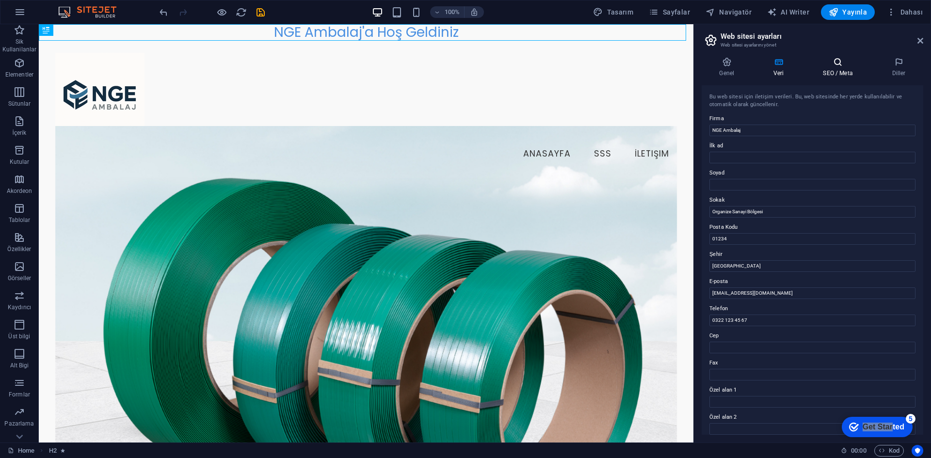
click at [844, 64] on icon at bounding box center [838, 62] width 65 height 10
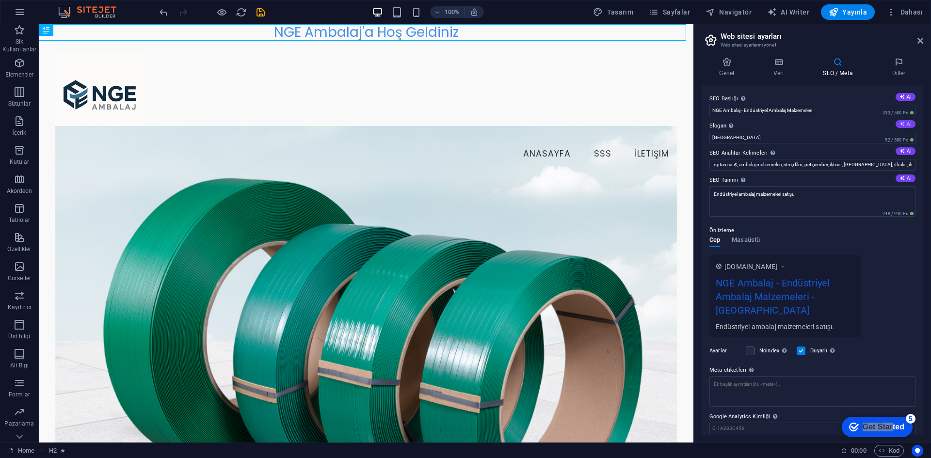
click at [905, 125] on button "AI" at bounding box center [906, 124] width 20 height 8
type input "Empower Your Business with Quality Packaging Solutions!"
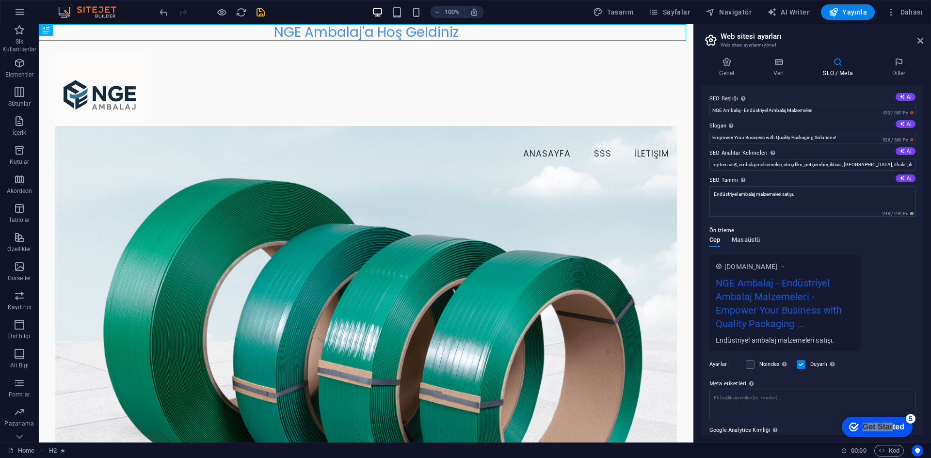
click at [754, 238] on span "Masaüstü" at bounding box center [746, 241] width 28 height 14
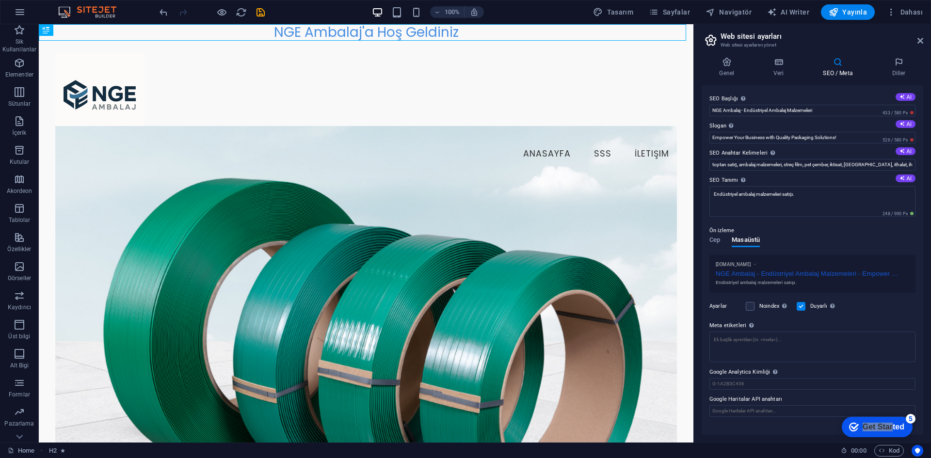
click at [713, 236] on p "Ön izleme" at bounding box center [722, 231] width 25 height 12
click at [714, 239] on span "Cep" at bounding box center [715, 241] width 11 height 14
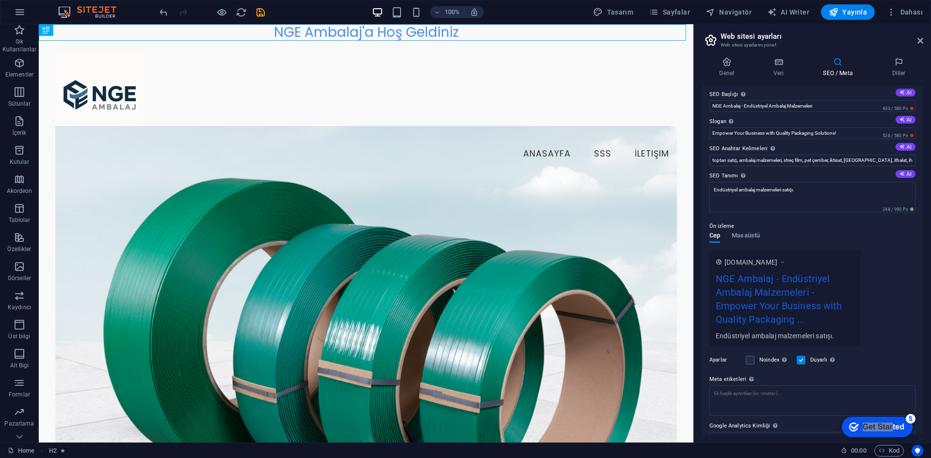
scroll to position [0, 0]
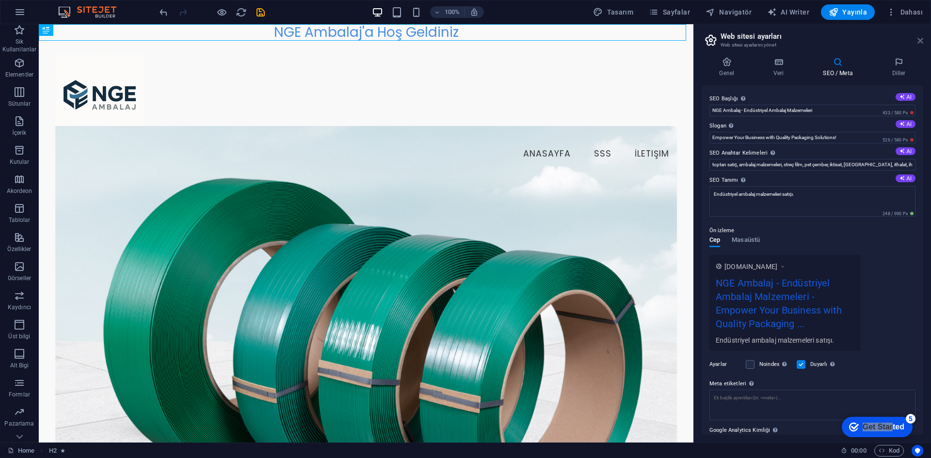
click at [921, 40] on icon at bounding box center [921, 41] width 6 height 8
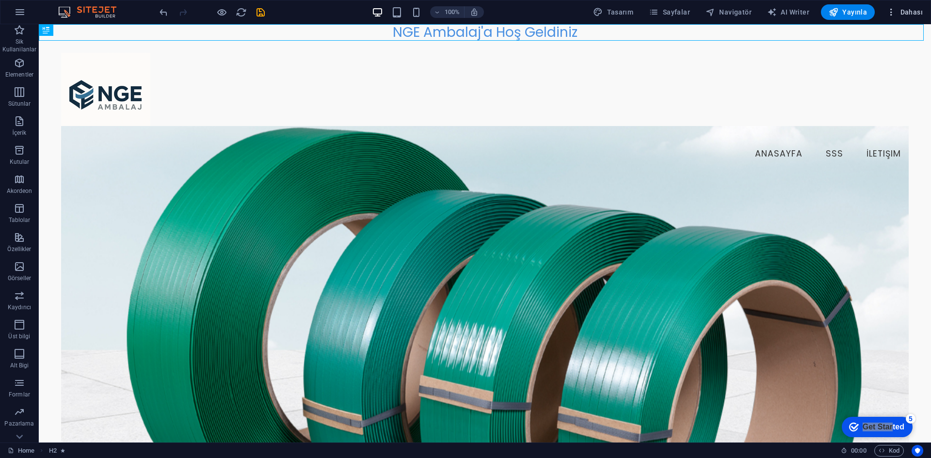
click at [903, 16] on span "Dahası" at bounding box center [905, 12] width 36 height 10
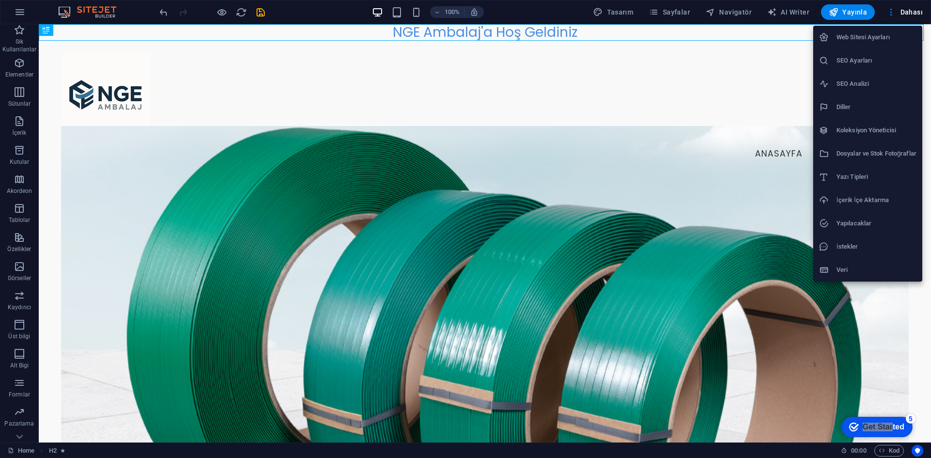
click at [896, 35] on h6 "Web Sitesi Ayarları" at bounding box center [877, 38] width 80 height 12
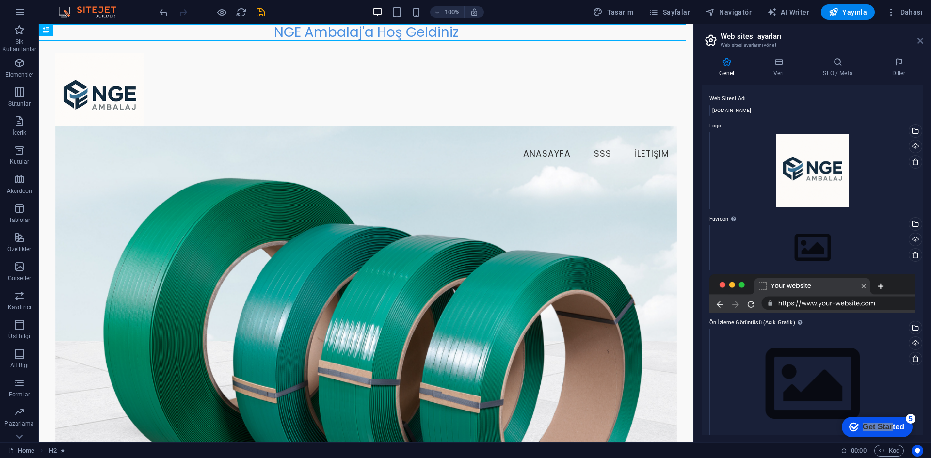
click at [918, 38] on icon at bounding box center [921, 41] width 6 height 8
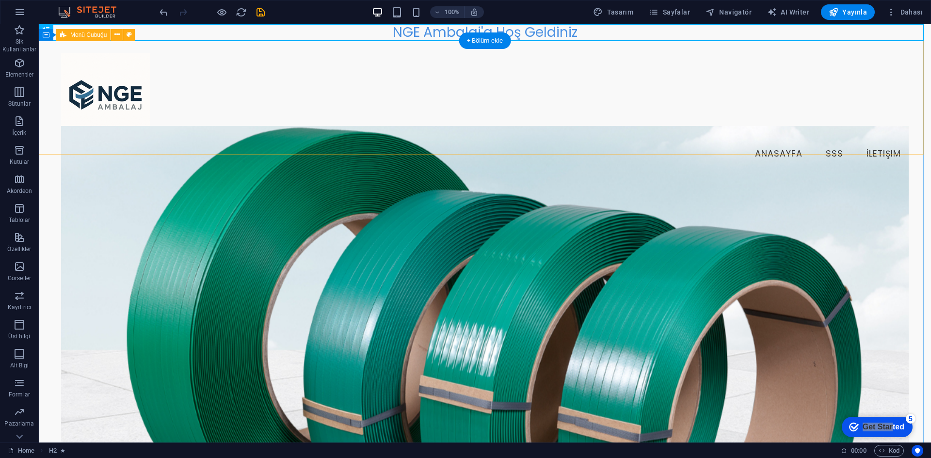
click at [554, 31] on div "NGE Ambalaj'a Hoş Geldiniz" at bounding box center [485, 32] width 892 height 16
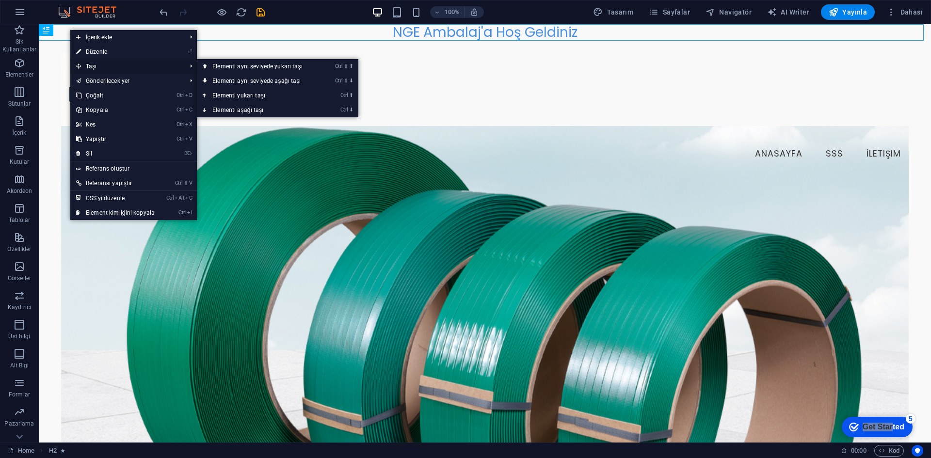
click at [109, 63] on span "Taşı" at bounding box center [126, 66] width 112 height 15
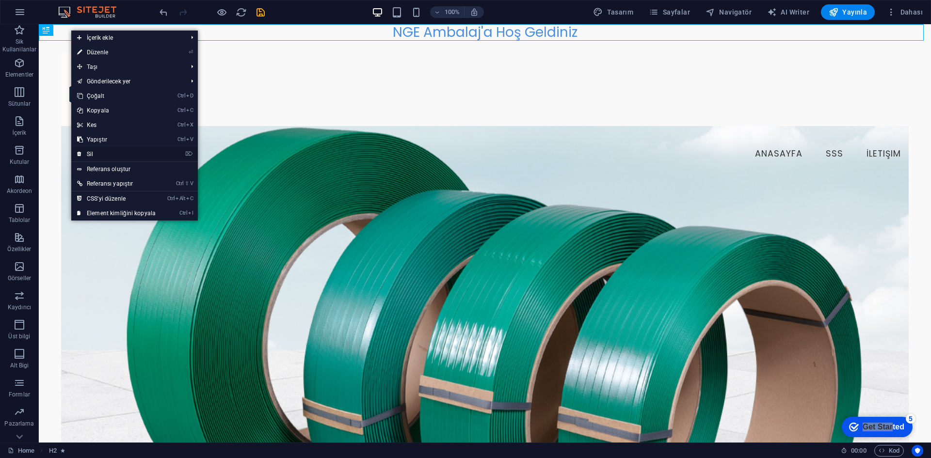
drag, startPoint x: 113, startPoint y: 155, endPoint x: 296, endPoint y: 91, distance: 193.7
click at [113, 155] on link "⌦ Sil" at bounding box center [116, 154] width 90 height 15
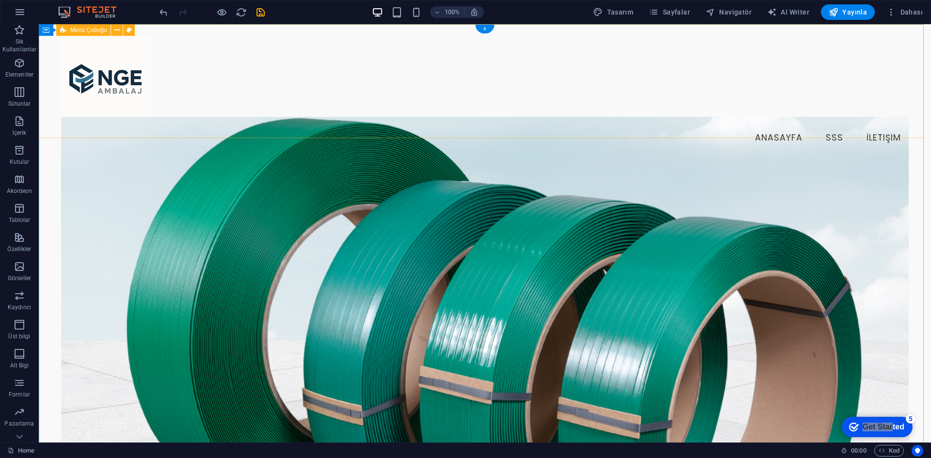
click at [412, 103] on div "Menu Anasayfa SSS İletişim" at bounding box center [485, 93] width 892 height 138
click at [120, 83] on div at bounding box center [485, 81] width 848 height 89
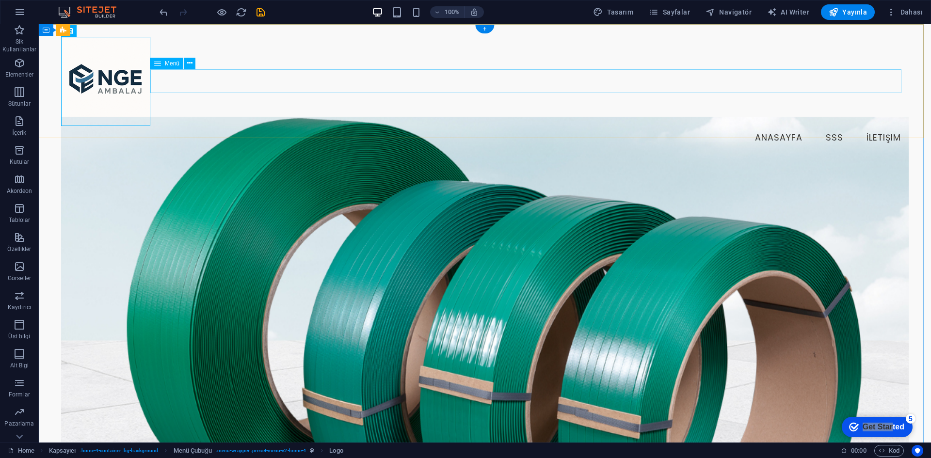
click at [496, 126] on nav "Anasayfa SSS İletişim" at bounding box center [485, 138] width 848 height 24
click at [648, 161] on figure at bounding box center [485, 307] width 848 height 381
click at [735, 31] on div "Menu Anasayfa SSS İletişim" at bounding box center [485, 93] width 892 height 138
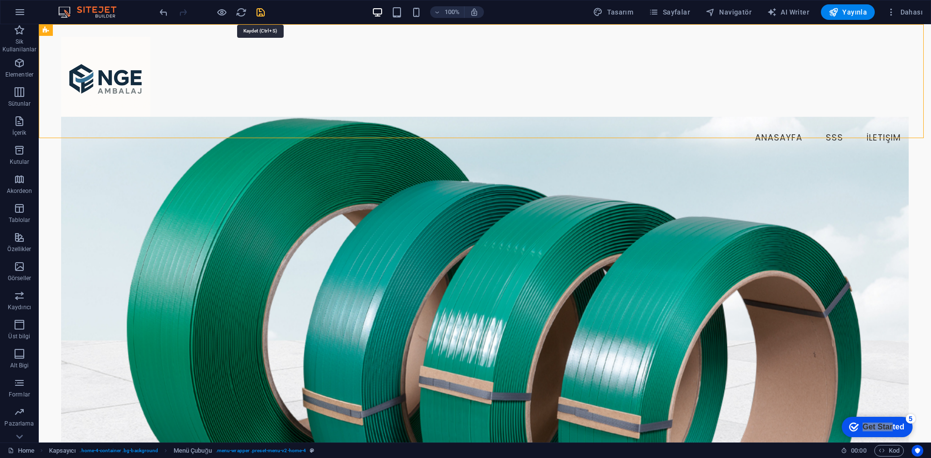
click at [255, 12] on icon "save" at bounding box center [260, 12] width 11 height 11
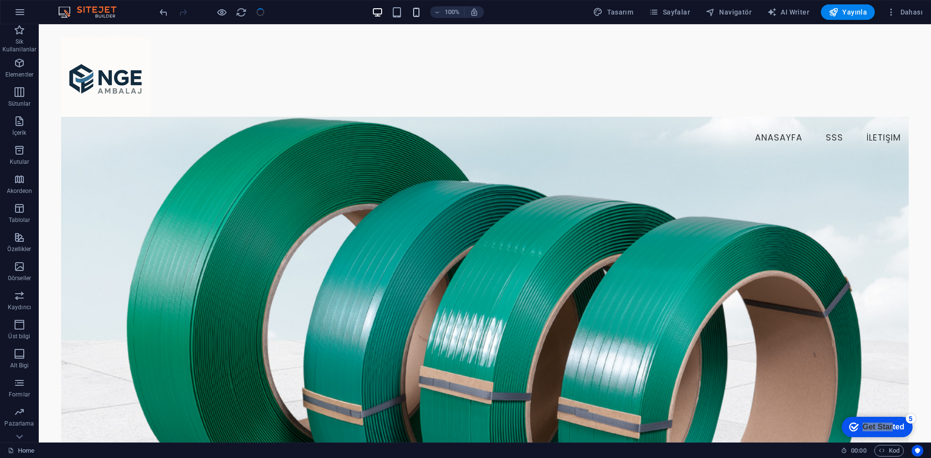
click at [416, 11] on icon "button" at bounding box center [416, 12] width 11 height 11
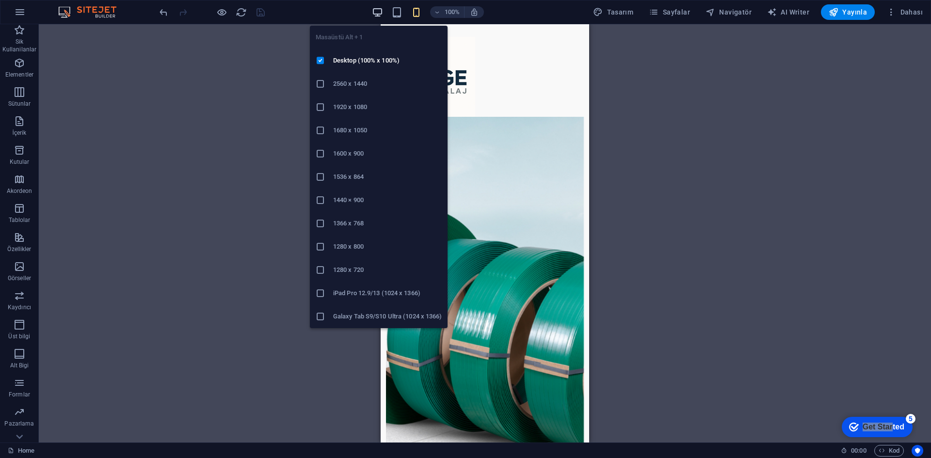
click at [383, 15] on icon "button" at bounding box center [377, 12] width 11 height 11
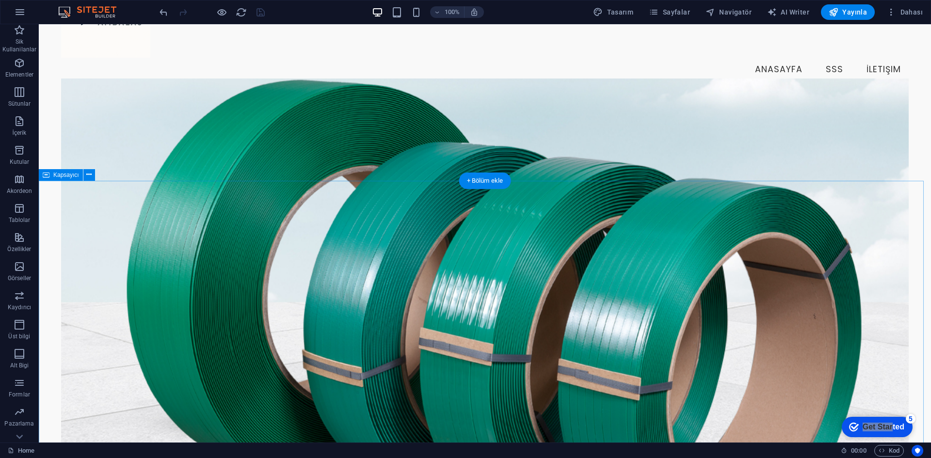
scroll to position [48, 0]
